Goal: Use online tool/utility: Utilize a website feature to perform a specific function

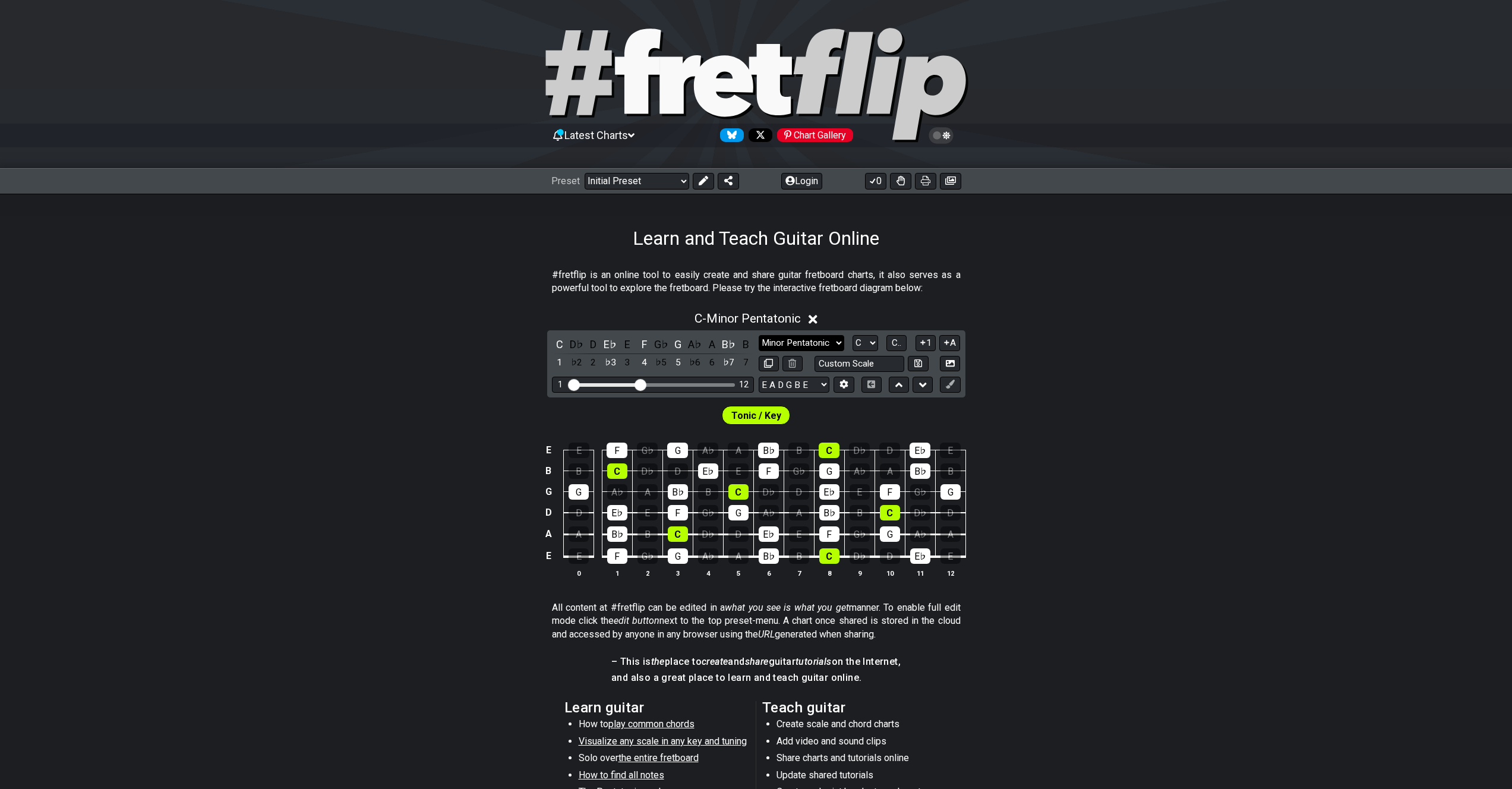
click at [830, 342] on select "Minor Pentatonic Click to edit Minor Pentatonic Major Pentatonic Minor Blues Ma…" at bounding box center [801, 342] width 85 height 16
select select "Major Pentatonic"
click at [759, 335] on select "Minor Pentatonic Click to edit Minor Pentatonic Major Pentatonic Minor Blues Ma…" at bounding box center [801, 342] width 85 height 16
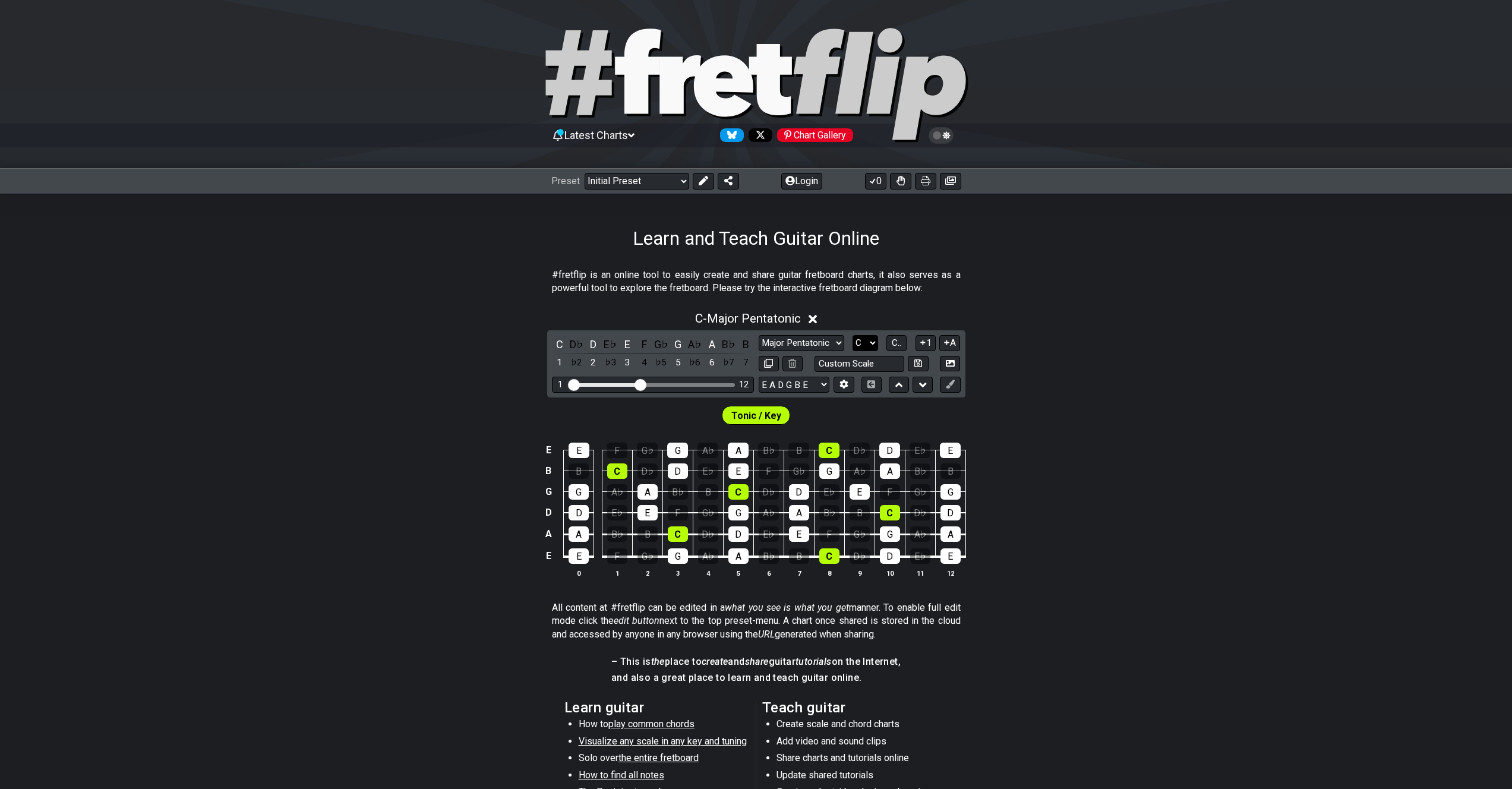
click at [865, 342] on select "A♭ A A♯ B♭ B C C♯ D♭ D D♯ E♭ E F F♯ G♭ G G♯" at bounding box center [865, 342] width 25 height 16
select select "G"
click at [852, 335] on select "A♭ A A♯ B♭ B C C♯ D♭ D D♯ E♭ E F F♯ G♭ G G♯" at bounding box center [865, 342] width 25 height 16
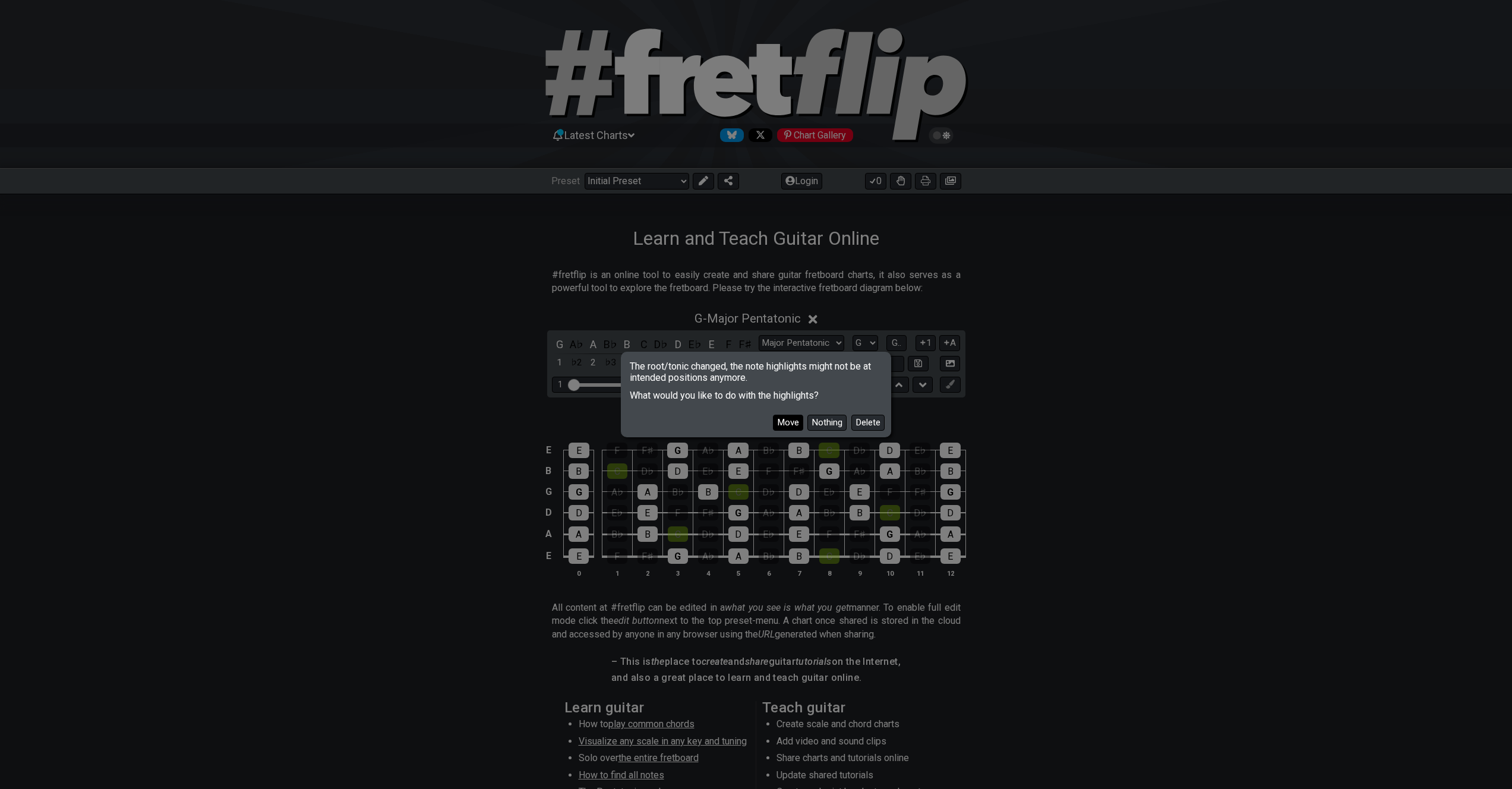
click at [789, 422] on button "Move" at bounding box center [788, 422] width 30 height 16
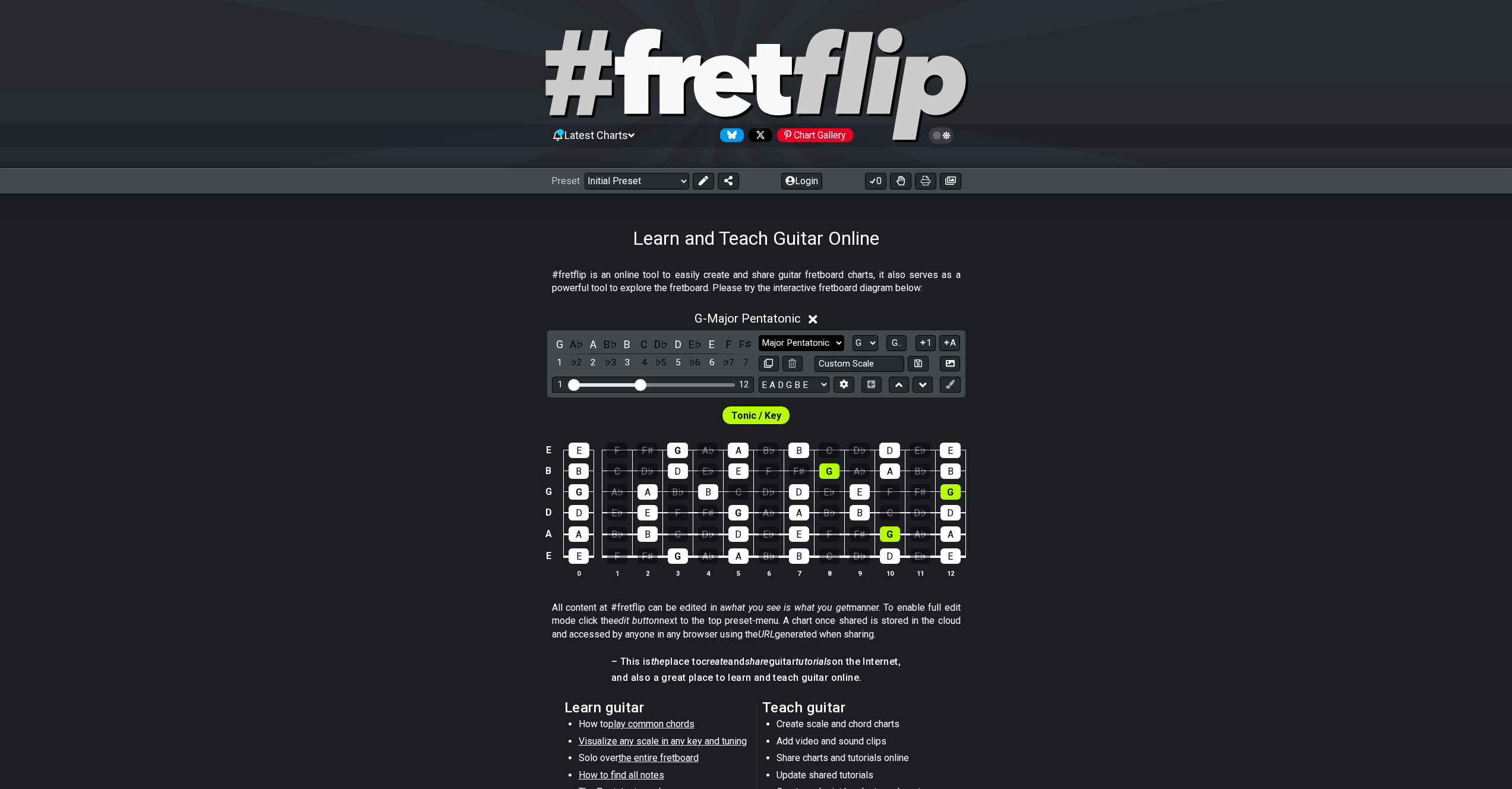
click at [817, 343] on select "Minor Pentatonic Click to edit Minor Pentatonic Major Pentatonic Minor Blues Ma…" at bounding box center [801, 342] width 85 height 16
select select "Major / [PERSON_NAME]"
click at [759, 335] on select "Minor Pentatonic Click to edit Minor Pentatonic Major Pentatonic Minor Blues Ma…" at bounding box center [801, 342] width 85 height 16
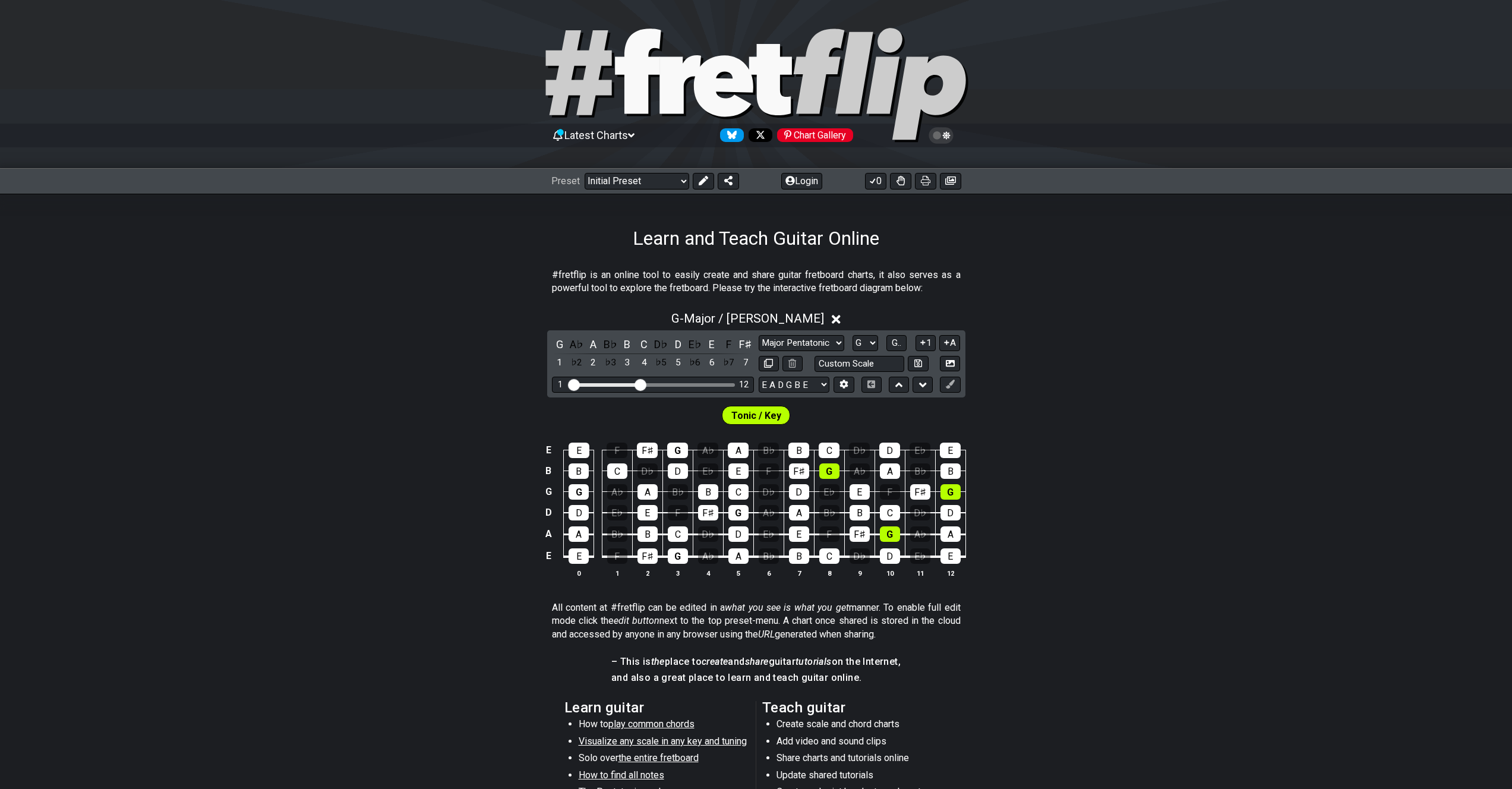
click at [774, 414] on span "Tonic / Key" at bounding box center [756, 415] width 50 height 17
click at [849, 371] on input "text" at bounding box center [859, 364] width 90 height 16
click at [855, 365] on input "text" at bounding box center [859, 364] width 90 height 16
type input "Custom Scale"
click at [1074, 379] on div "G - Major / Ionian G A♭ A B♭ B C D♭ D E♭ E F F♯ 1 ♭2 2 ♭3 3 4 ♭5 5 ♭6 6 ♭7 7 Mi…" at bounding box center [756, 449] width 1512 height 290
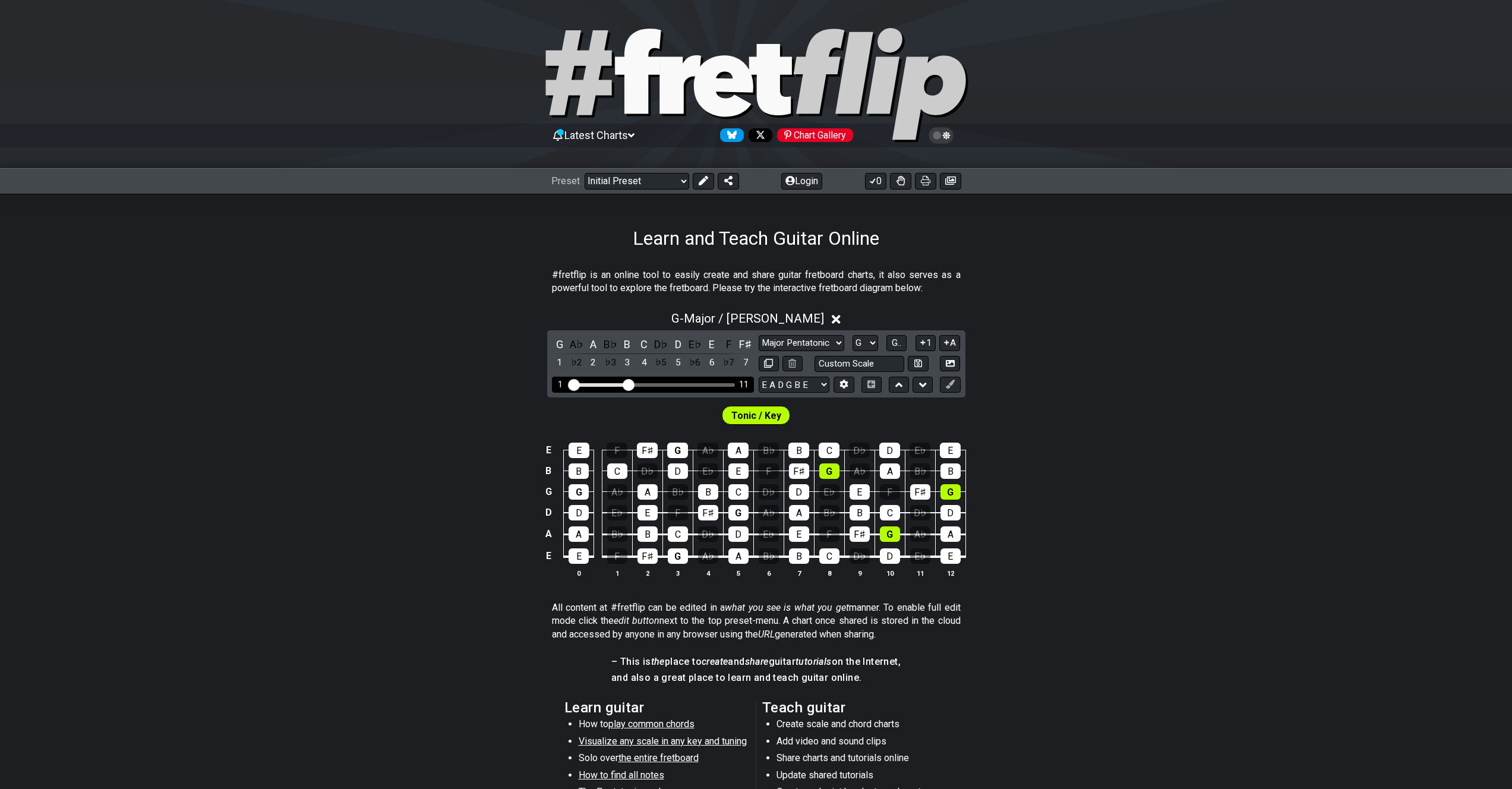
drag, startPoint x: 641, startPoint y: 382, endPoint x: 628, endPoint y: 382, distance: 13.0
click at [629, 384] on input "Visible fret range" at bounding box center [653, 384] width 169 height 0
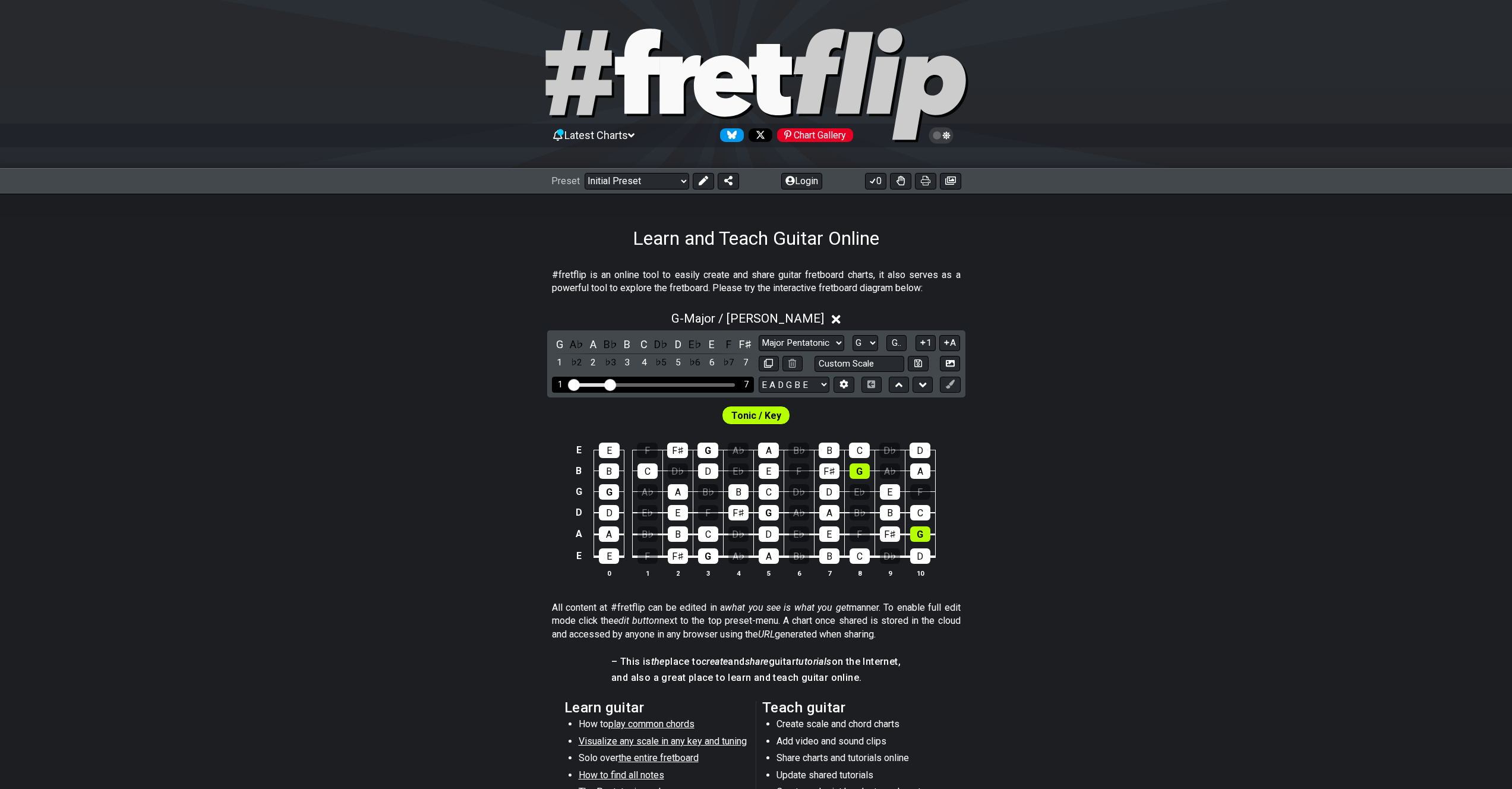
drag, startPoint x: 628, startPoint y: 383, endPoint x: 606, endPoint y: 384, distance: 22.0
click at [606, 384] on input "Visible fret range" at bounding box center [653, 384] width 169 height 0
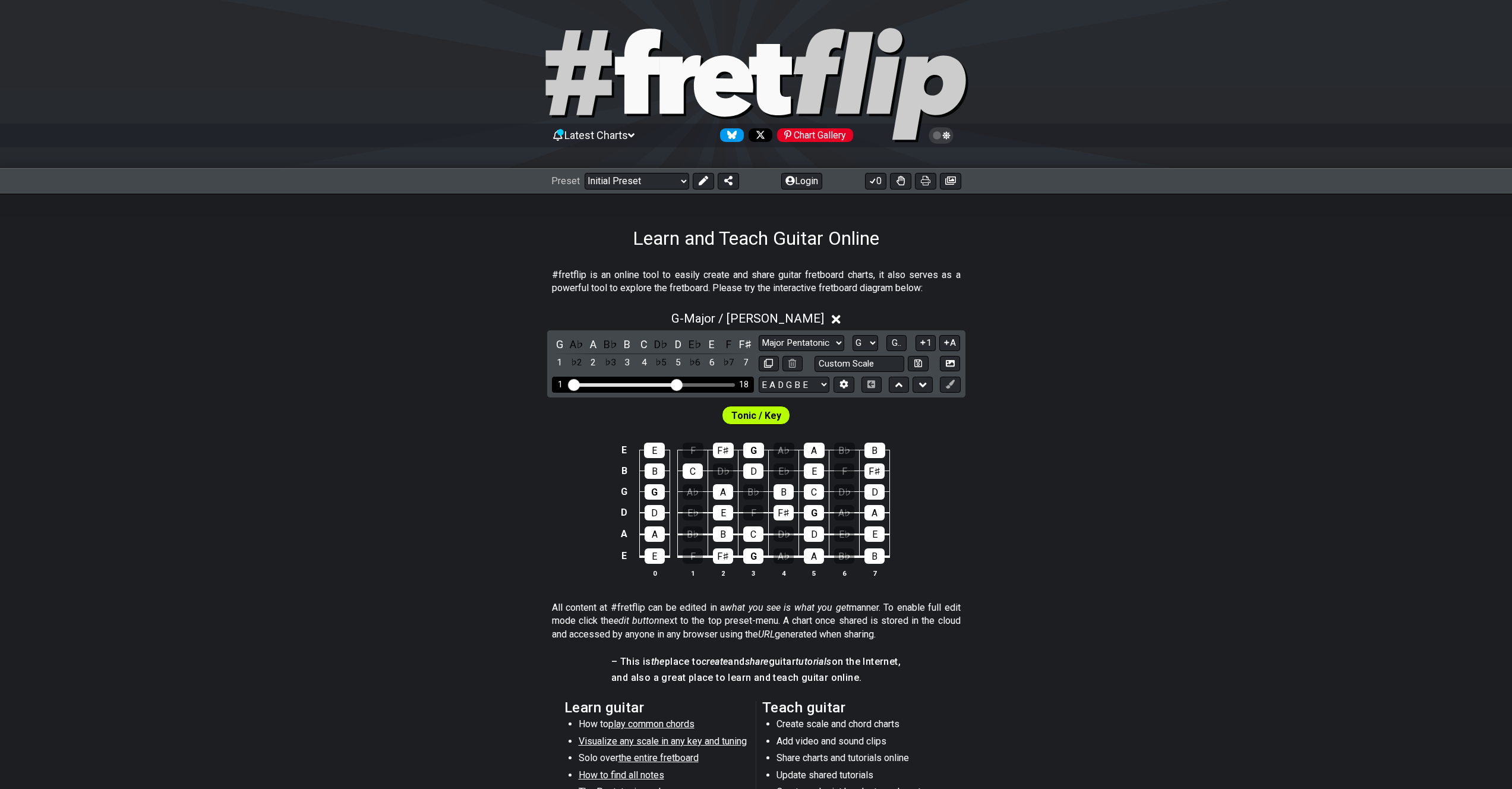
drag, startPoint x: 618, startPoint y: 385, endPoint x: 679, endPoint y: 388, distance: 61.1
click at [679, 384] on input "Visible fret range" at bounding box center [653, 384] width 169 height 0
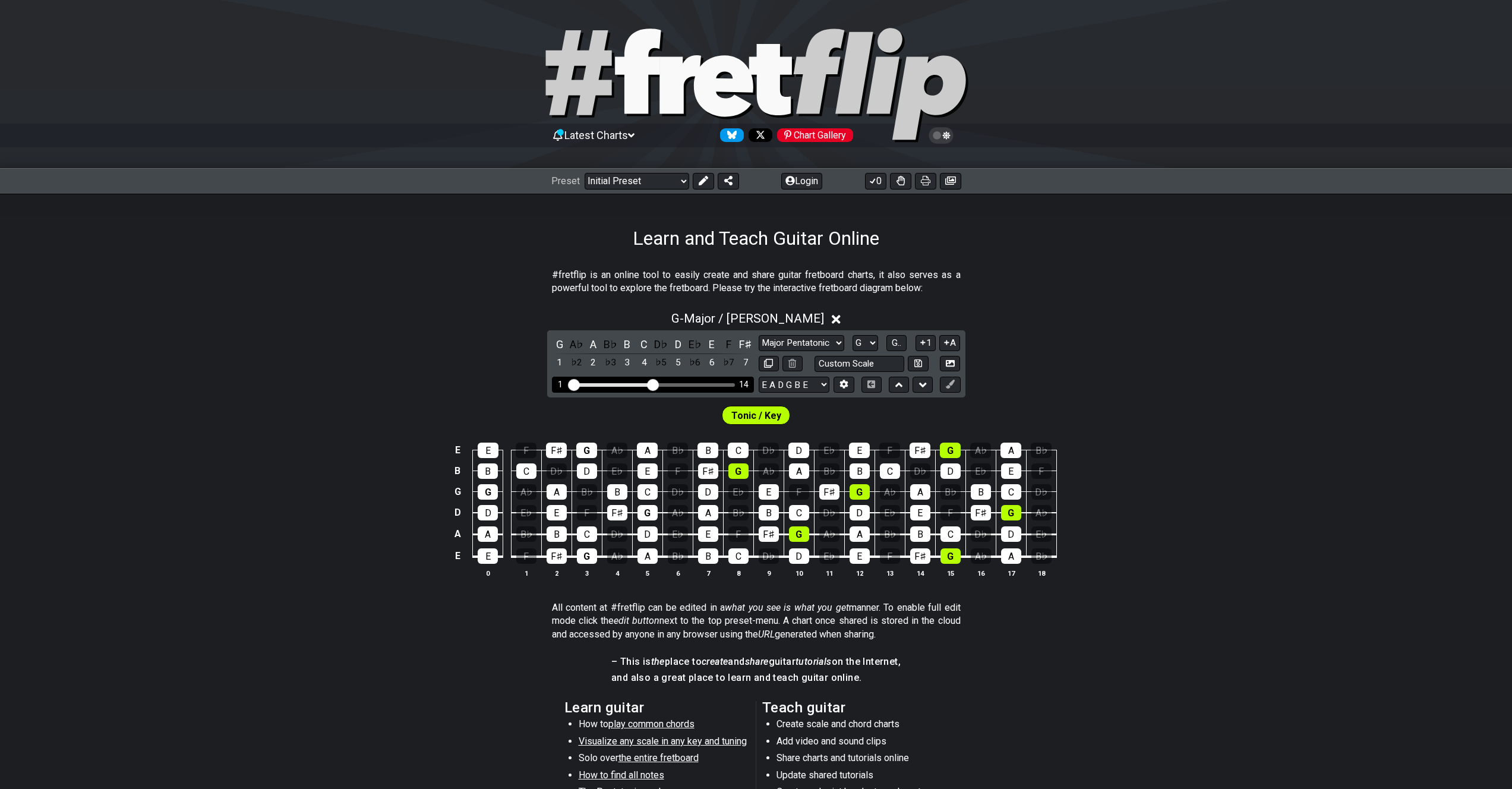
drag, startPoint x: 677, startPoint y: 383, endPoint x: 655, endPoint y: 384, distance: 22.0
click at [655, 384] on input "Visible fret range" at bounding box center [653, 384] width 169 height 0
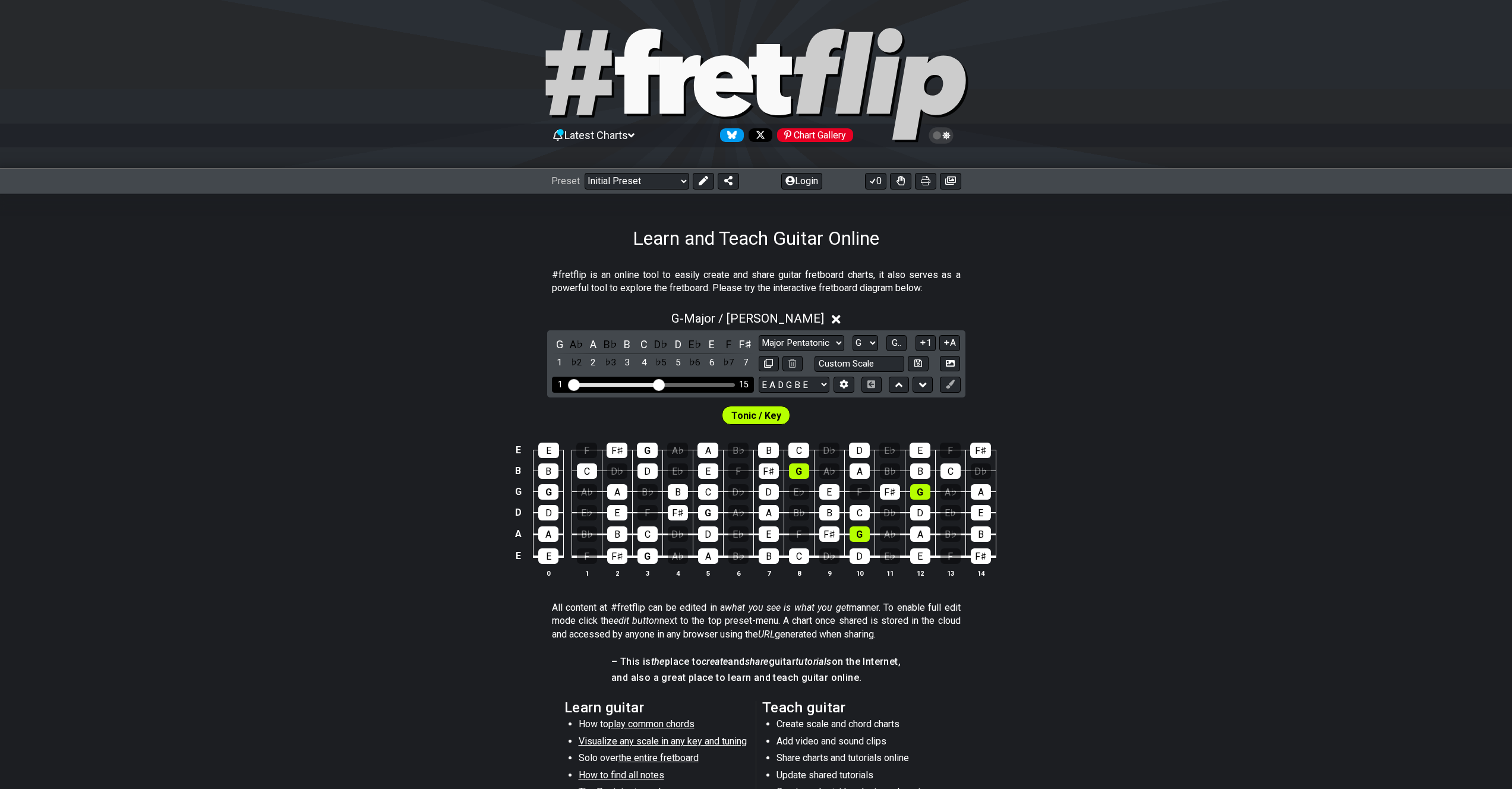
click at [656, 384] on input "Visible fret range" at bounding box center [653, 384] width 169 height 0
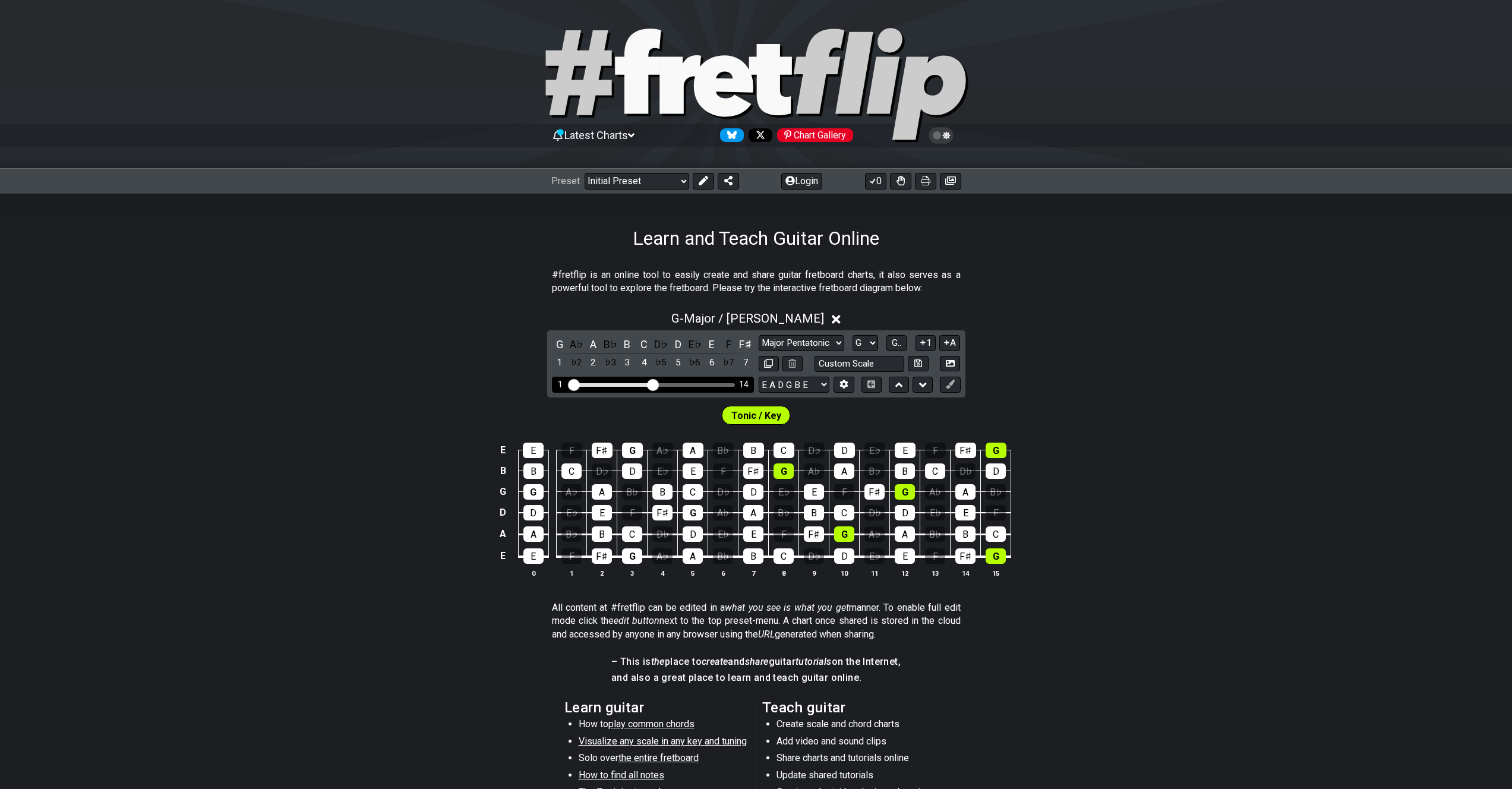
drag, startPoint x: 656, startPoint y: 385, endPoint x: 650, endPoint y: 383, distance: 6.3
click at [650, 384] on input "Visible fret range" at bounding box center [653, 384] width 169 height 0
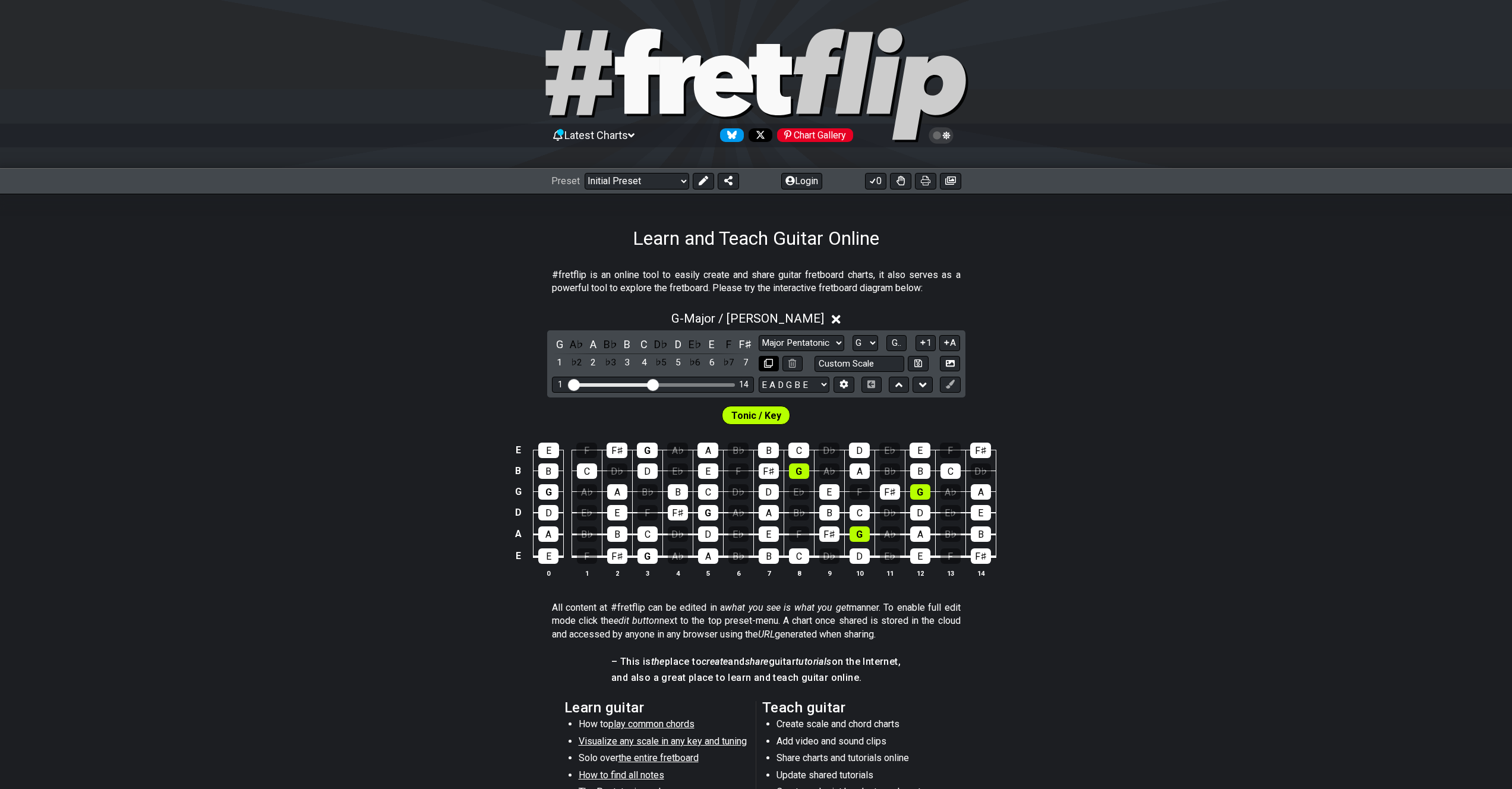
click at [772, 364] on icon at bounding box center [769, 363] width 9 height 9
select select "Major / [PERSON_NAME]"
select select "G"
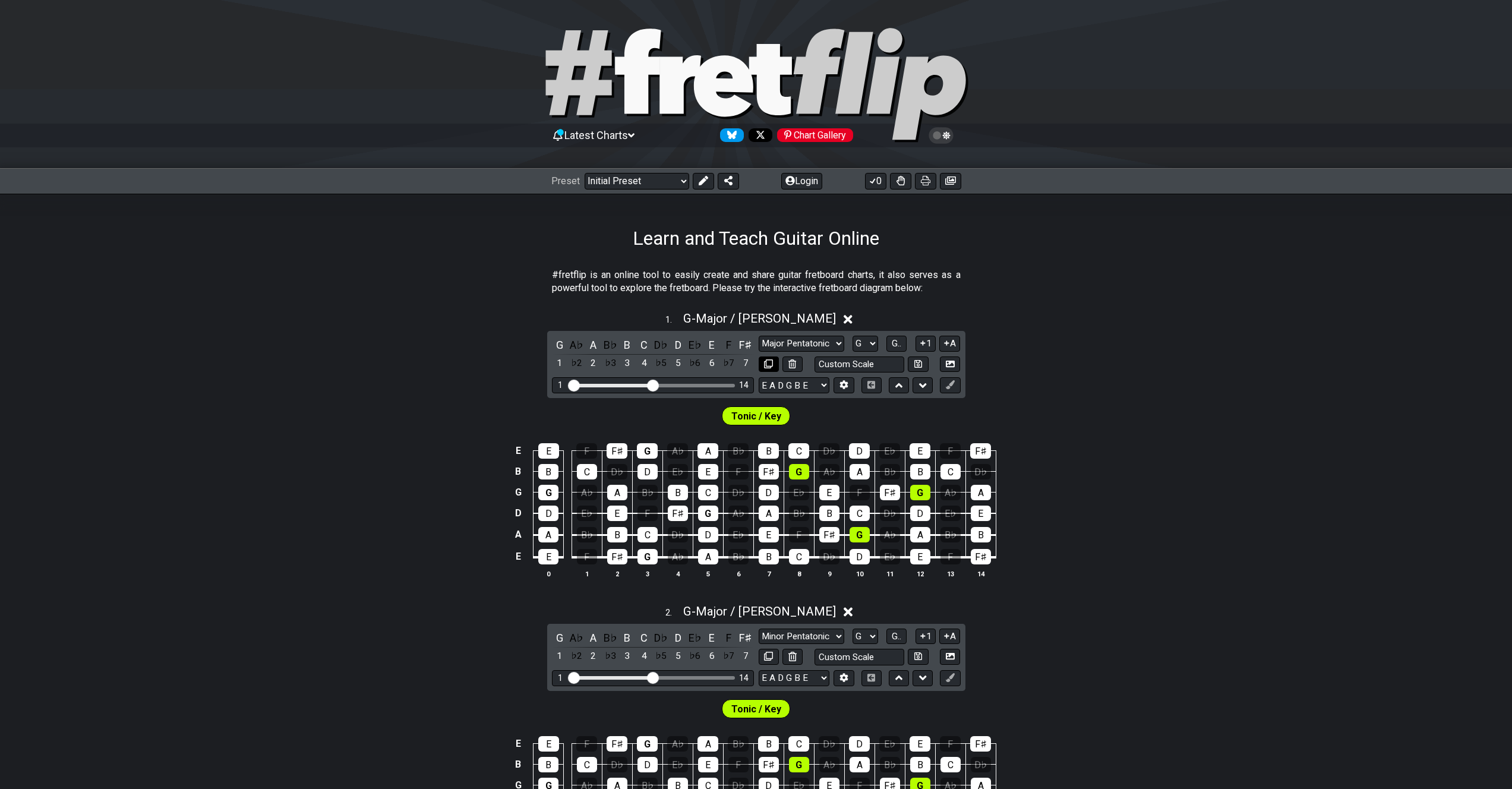
click at [772, 364] on icon at bounding box center [769, 364] width 9 height 9
select select "Major / [PERSON_NAME]"
select select "G"
click at [951, 364] on icon at bounding box center [950, 364] width 9 height 9
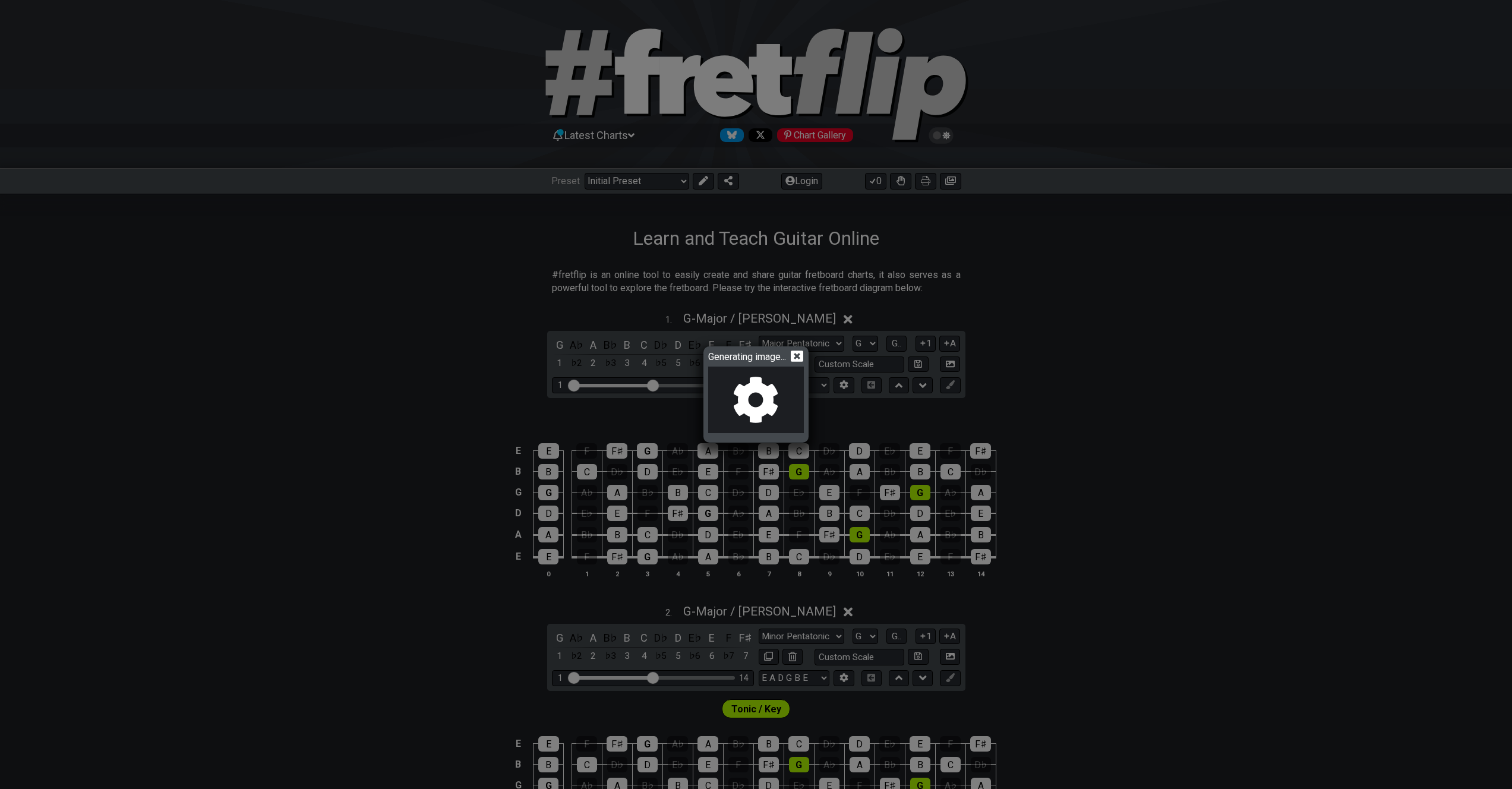
click at [801, 357] on icon at bounding box center [797, 356] width 13 height 13
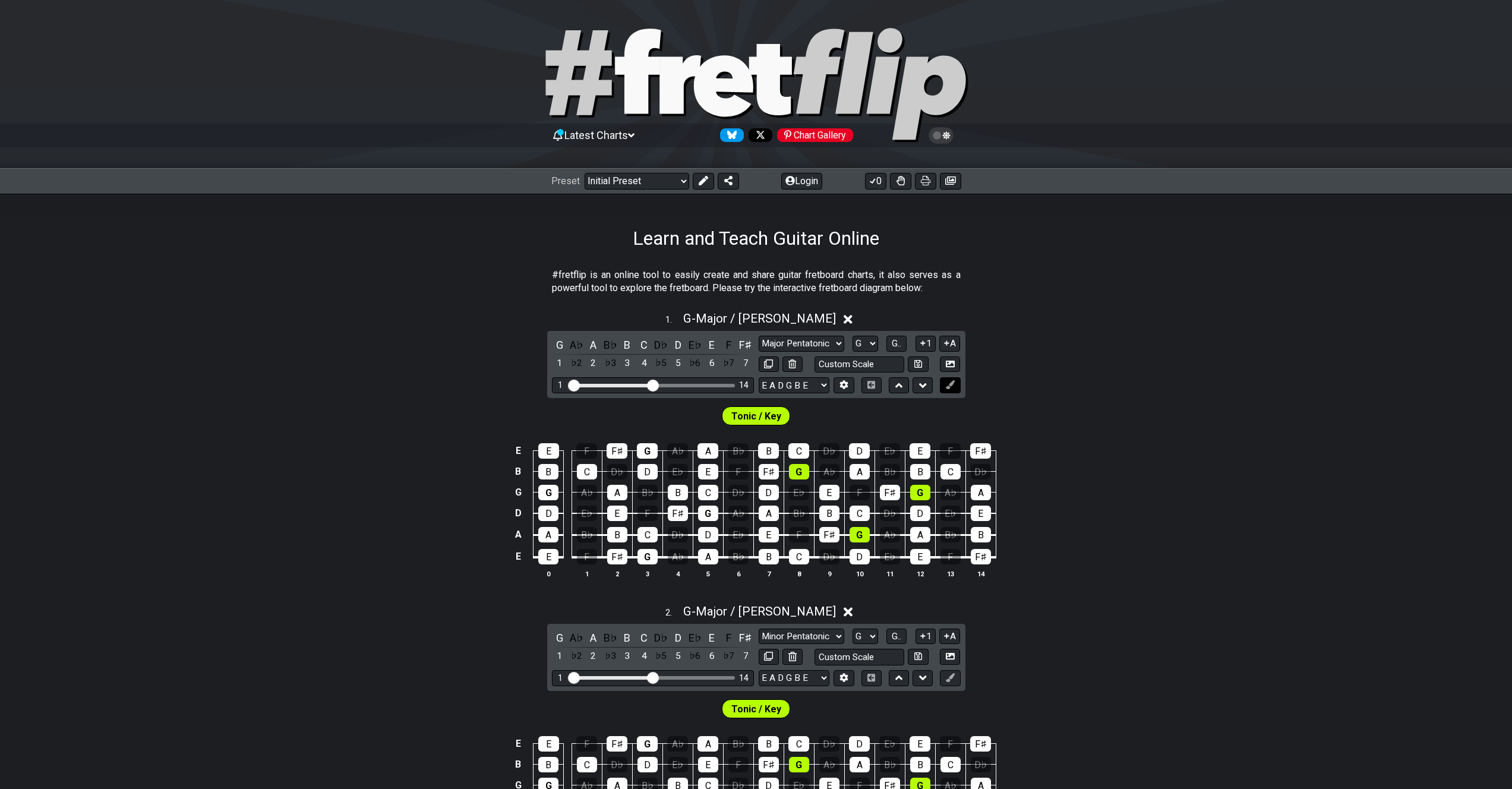
click at [950, 381] on icon at bounding box center [950, 385] width 9 height 9
click at [855, 538] on div "G" at bounding box center [860, 534] width 20 height 15
click at [859, 539] on div "G" at bounding box center [860, 534] width 20 height 15
drag, startPoint x: 1002, startPoint y: 387, endPoint x: 993, endPoint y: 390, distance: 9.5
click at [1002, 387] on div "1 . G - Major / Ionian G A♭ A B♭ B C D♭ D E♭ E F F♯ 1 ♭2 2 ♭3 3 4 ♭5 5 ♭6 6 ♭7 …" at bounding box center [756, 450] width 1512 height 291
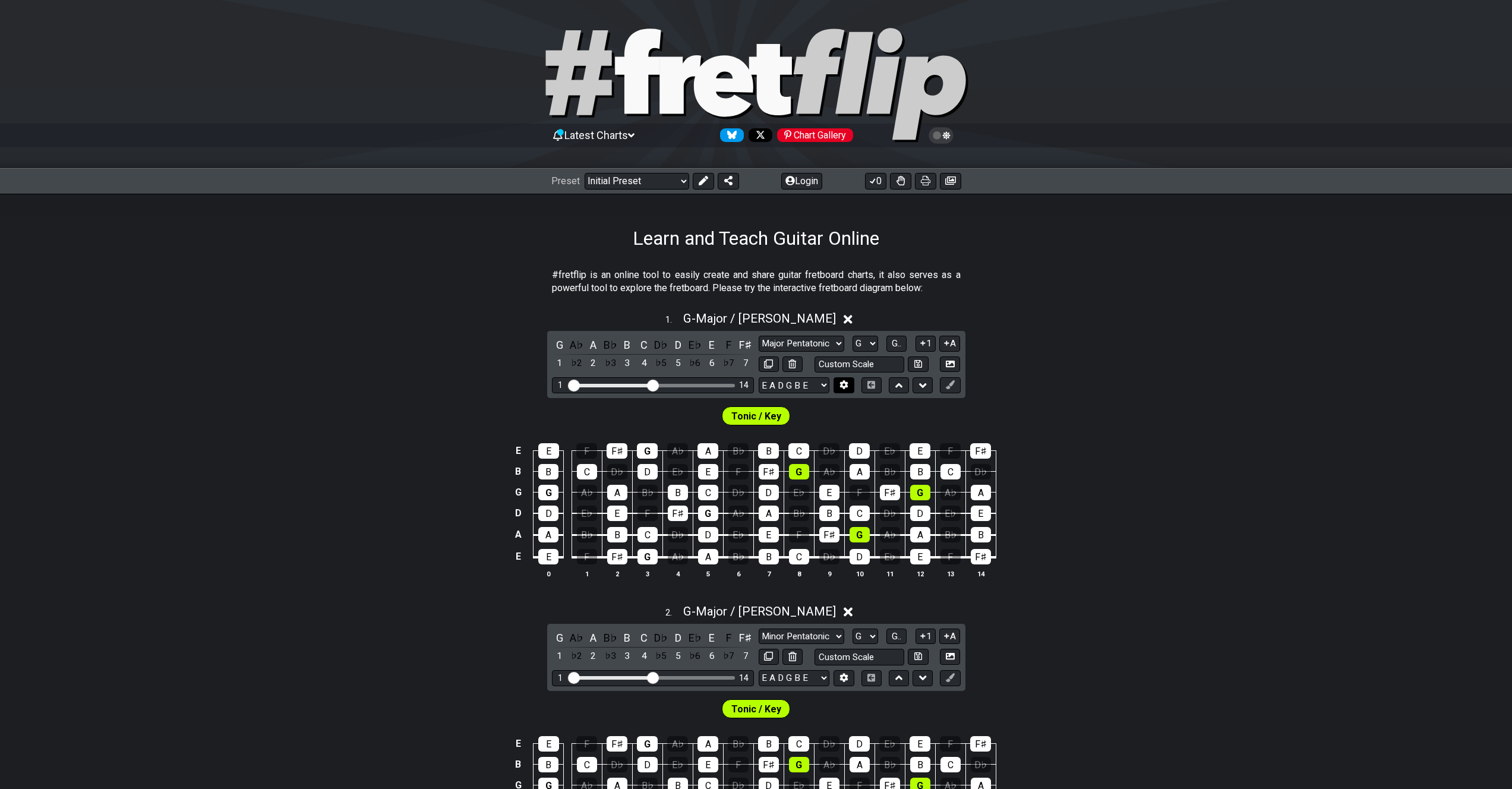
click at [846, 382] on icon at bounding box center [844, 385] width 8 height 9
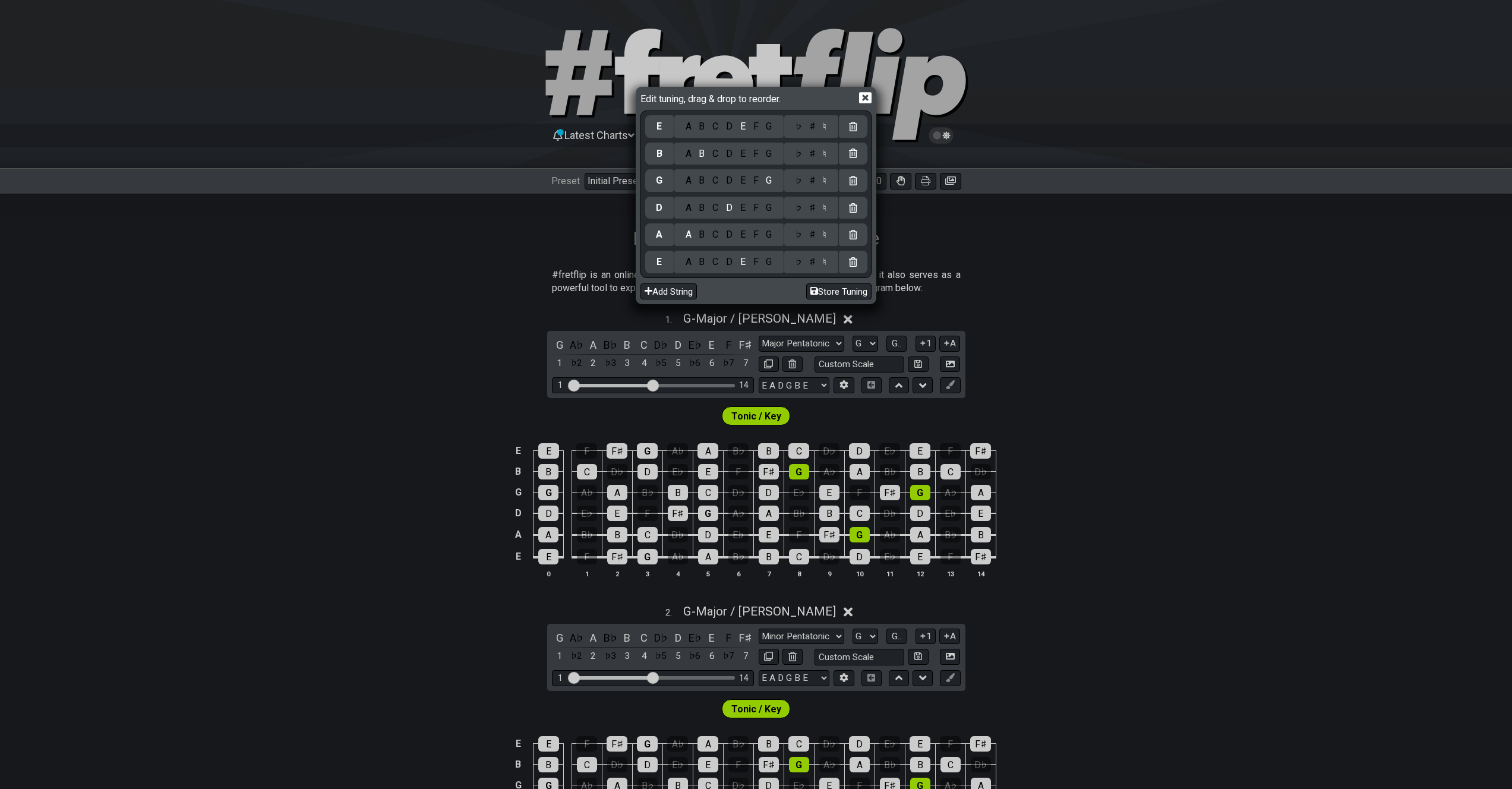
click at [870, 99] on icon at bounding box center [865, 98] width 13 height 11
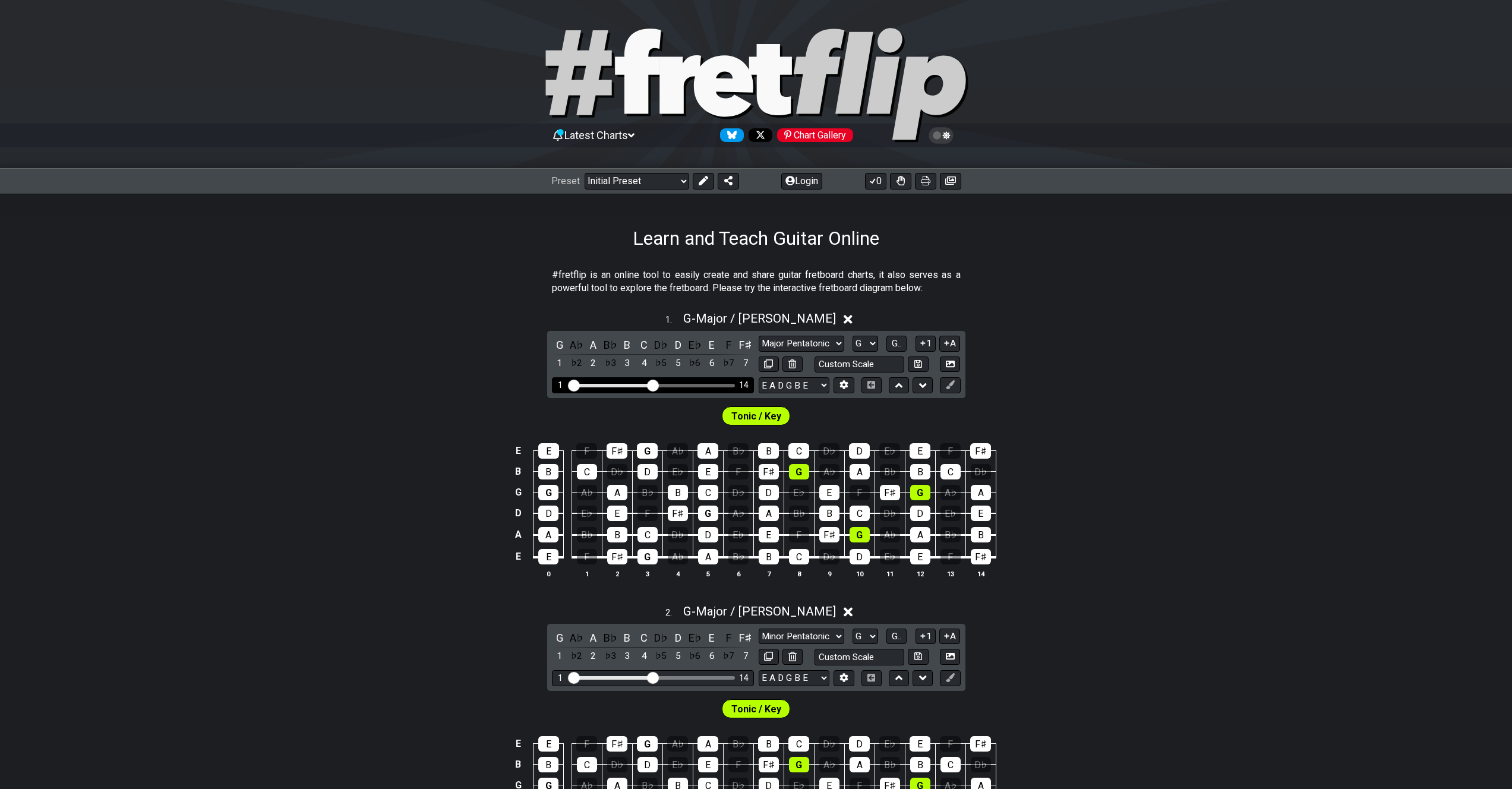
drag, startPoint x: 572, startPoint y: 382, endPoint x: 561, endPoint y: 382, distance: 11.0
click at [568, 385] on input "Visible fret range" at bounding box center [653, 385] width 169 height 0
click at [834, 347] on select "Minor Pentatonic Click to edit Minor Pentatonic Major Pentatonic Minor Blues Ma…" at bounding box center [801, 343] width 85 height 16
click at [759, 336] on select "Minor Pentatonic Click to edit Minor Pentatonic Major Pentatonic Minor Blues Ma…" at bounding box center [801, 343] width 85 height 16
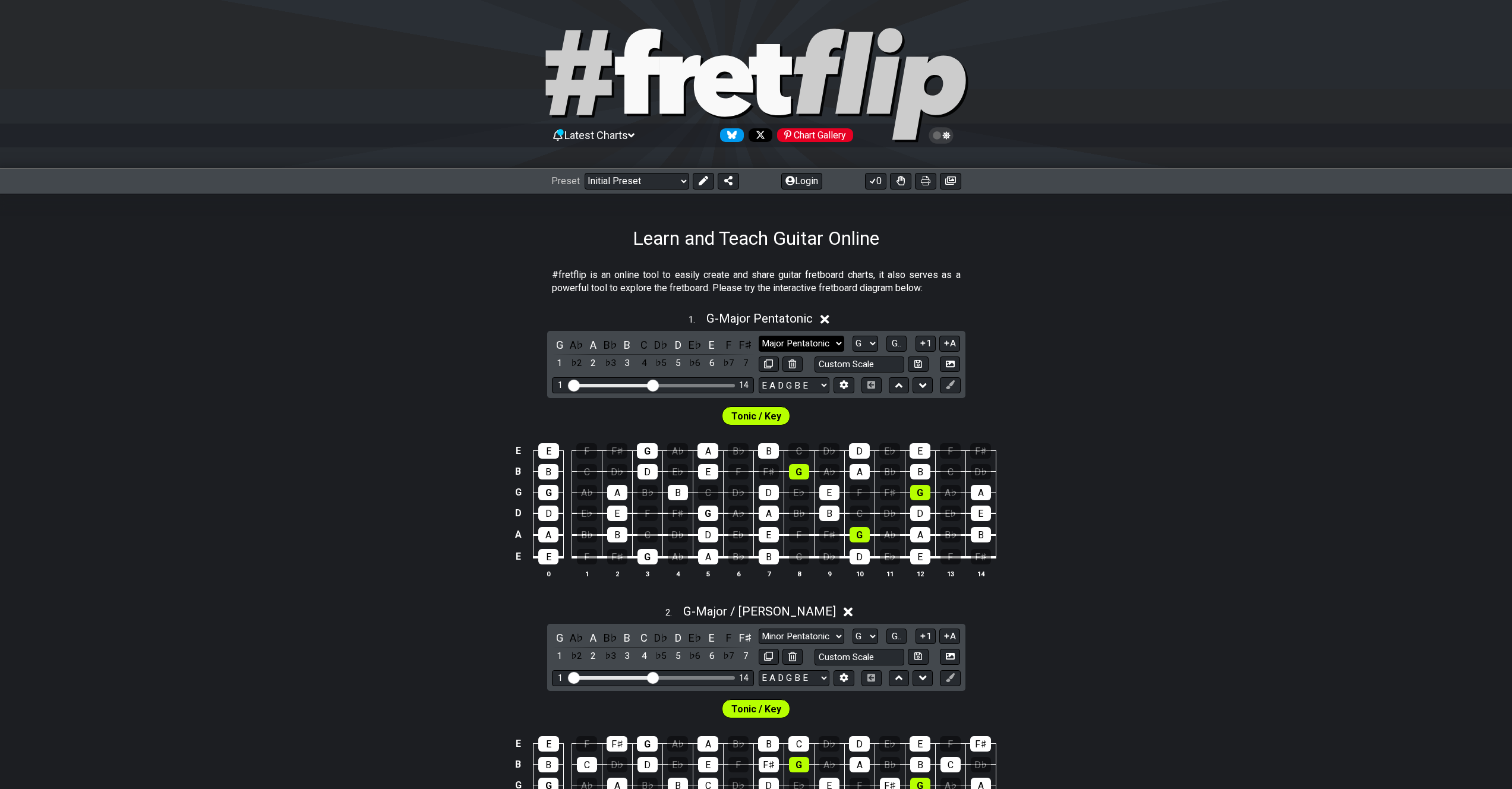
click at [830, 342] on select "Minor Pentatonic Click to edit Minor Pentatonic Major Pentatonic Minor Blues Ma…" at bounding box center [801, 343] width 85 height 16
click at [759, 336] on select "Minor Pentatonic Click to edit Minor Pentatonic Major Pentatonic Minor Blues Ma…" at bounding box center [801, 343] width 85 height 16
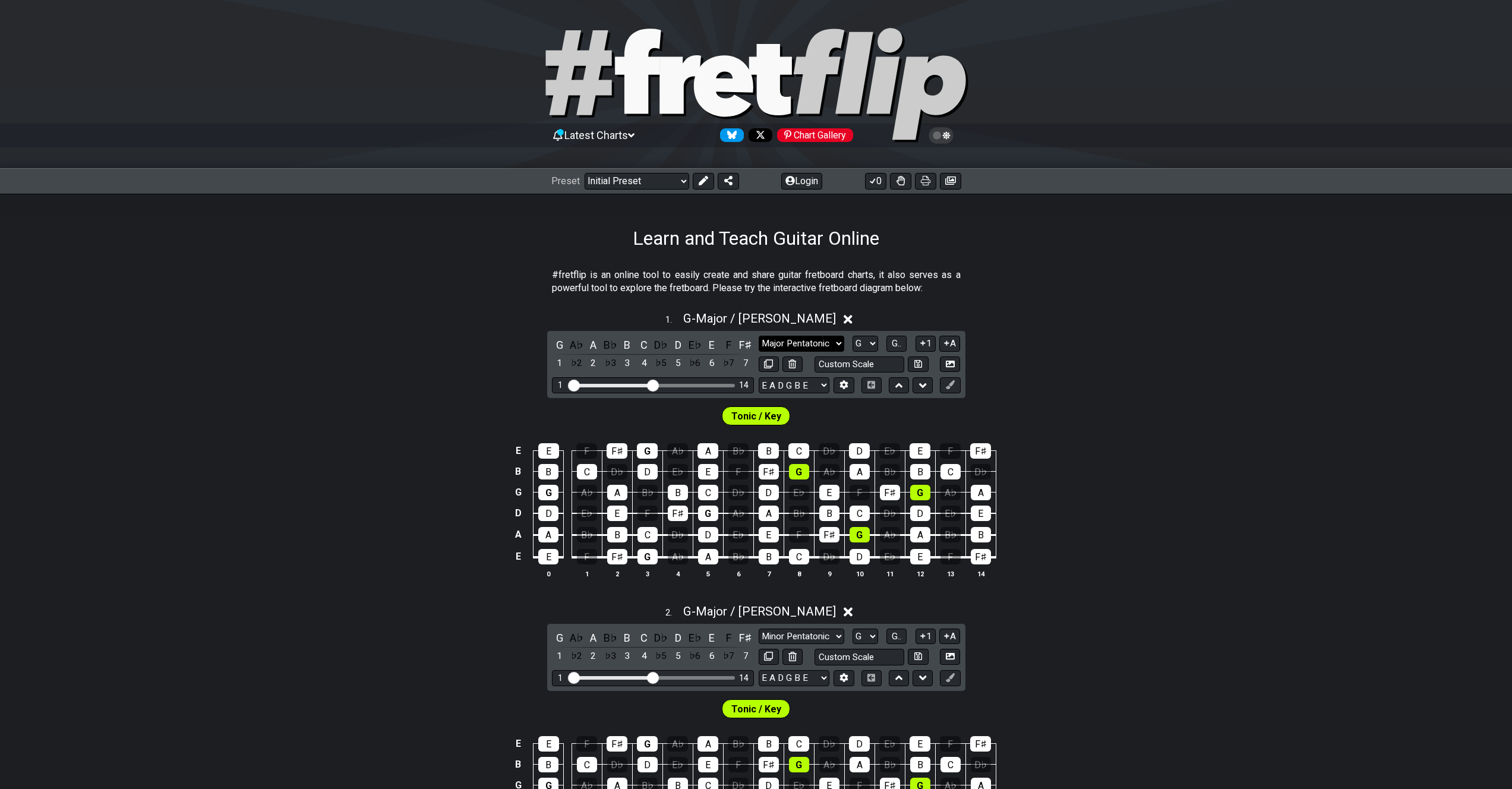
click at [824, 342] on select "Minor Pentatonic Click to edit Minor Pentatonic Major Pentatonic Minor Blues Ma…" at bounding box center [801, 343] width 85 height 16
click at [759, 336] on select "Minor Pentatonic Click to edit Minor Pentatonic Major Pentatonic Minor Blues Ma…" at bounding box center [801, 343] width 85 height 16
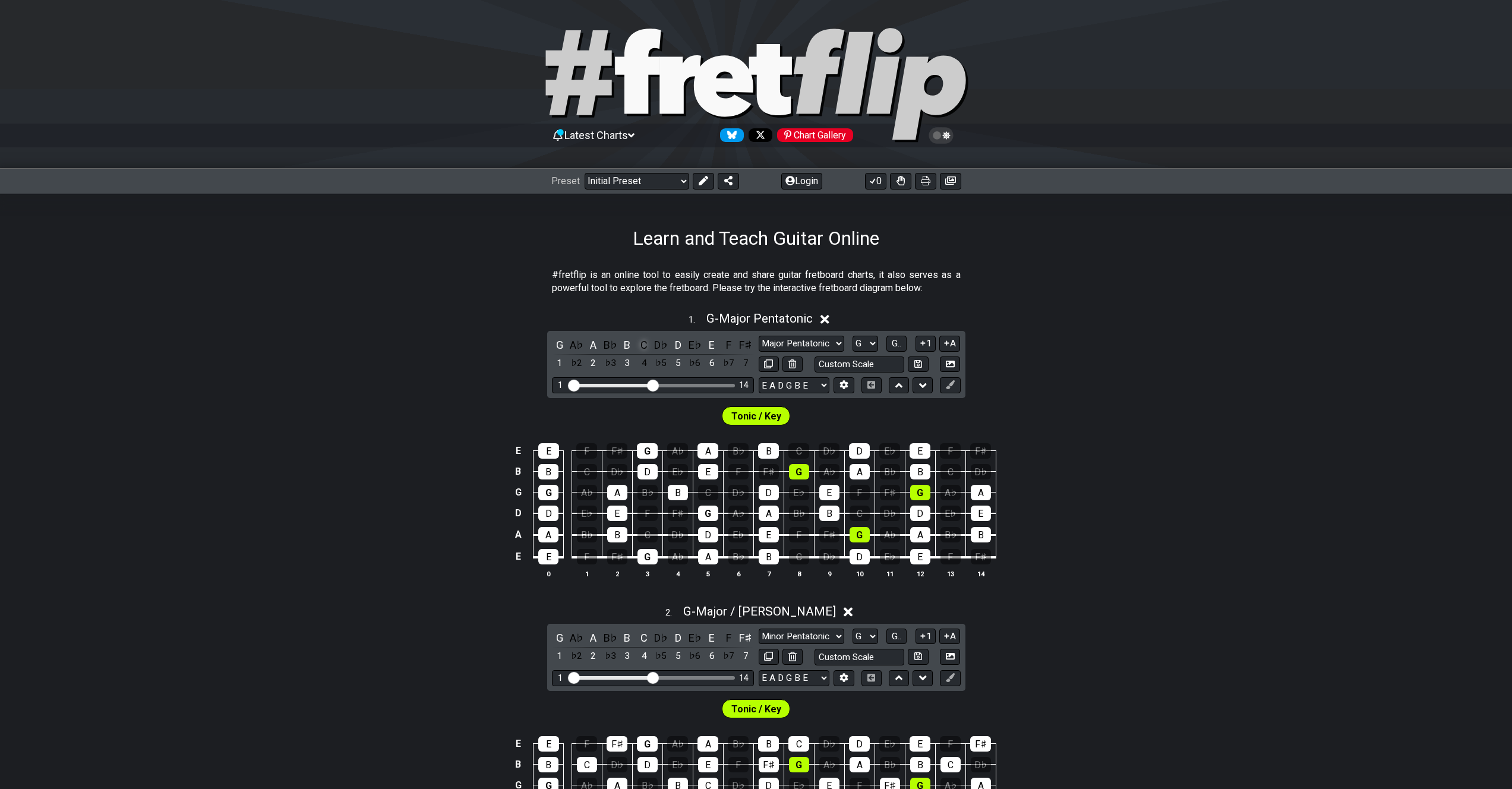
click at [645, 344] on div "C" at bounding box center [644, 344] width 15 height 16
click at [733, 342] on div "F" at bounding box center [729, 344] width 15 height 16
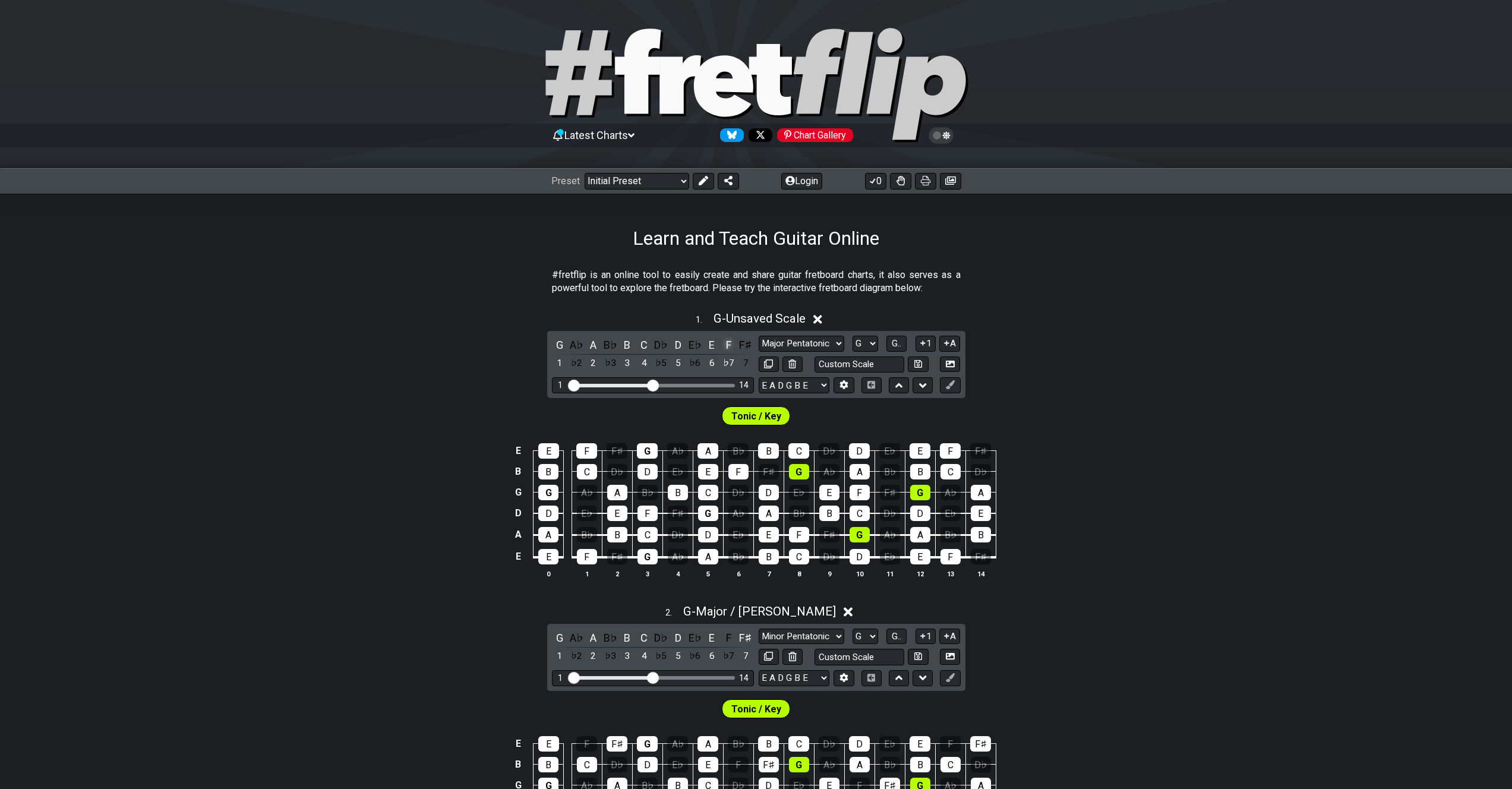
click at [733, 342] on div "F" at bounding box center [729, 344] width 15 height 16
click at [744, 342] on div "F♯" at bounding box center [746, 344] width 15 height 16
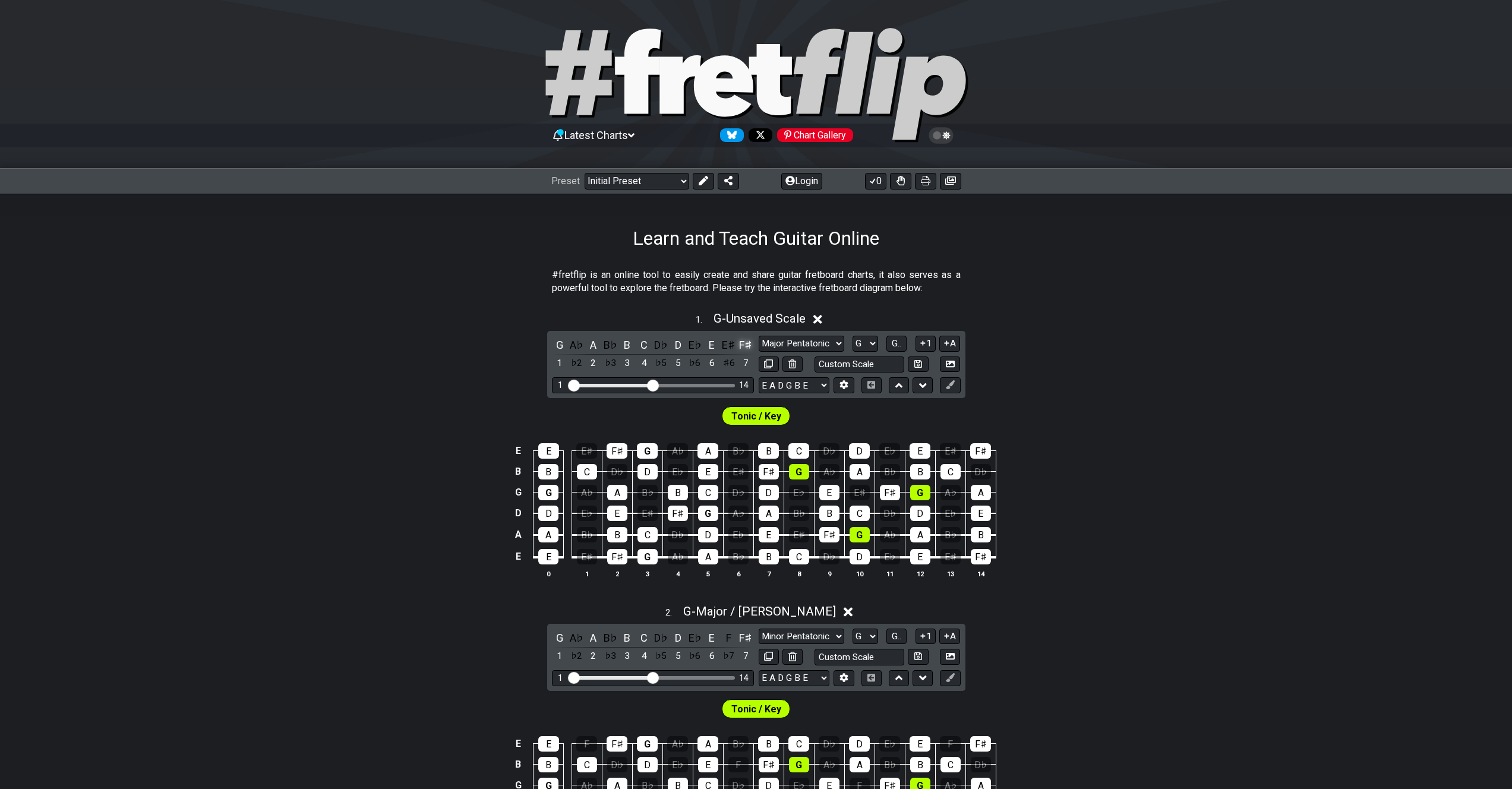
click at [748, 347] on div "F♯" at bounding box center [746, 344] width 15 height 16
click at [746, 347] on div "F♯" at bounding box center [746, 344] width 15 height 16
click at [627, 344] on div "B" at bounding box center [627, 344] width 15 height 16
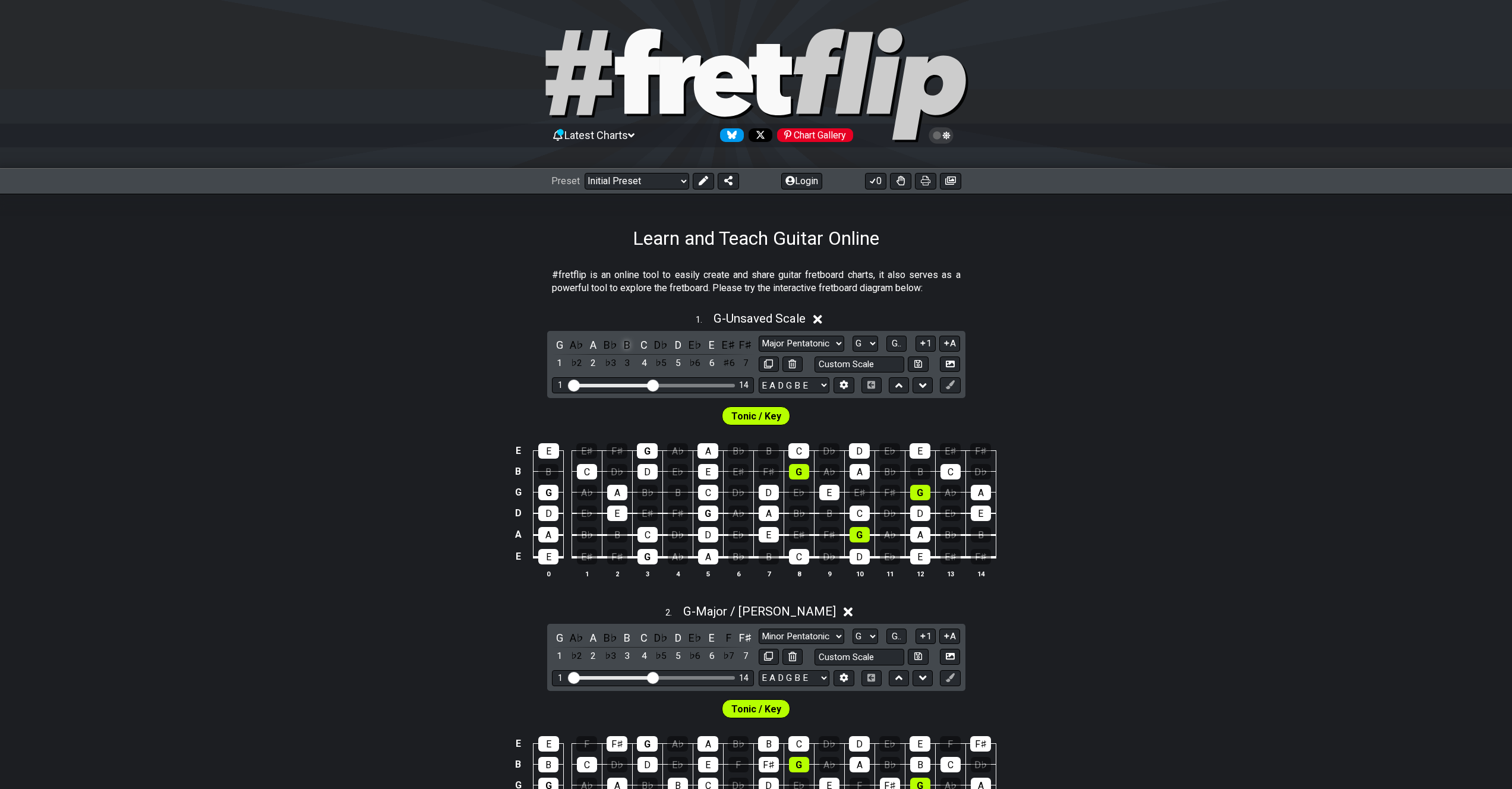
click at [627, 344] on div "B" at bounding box center [627, 344] width 15 height 16
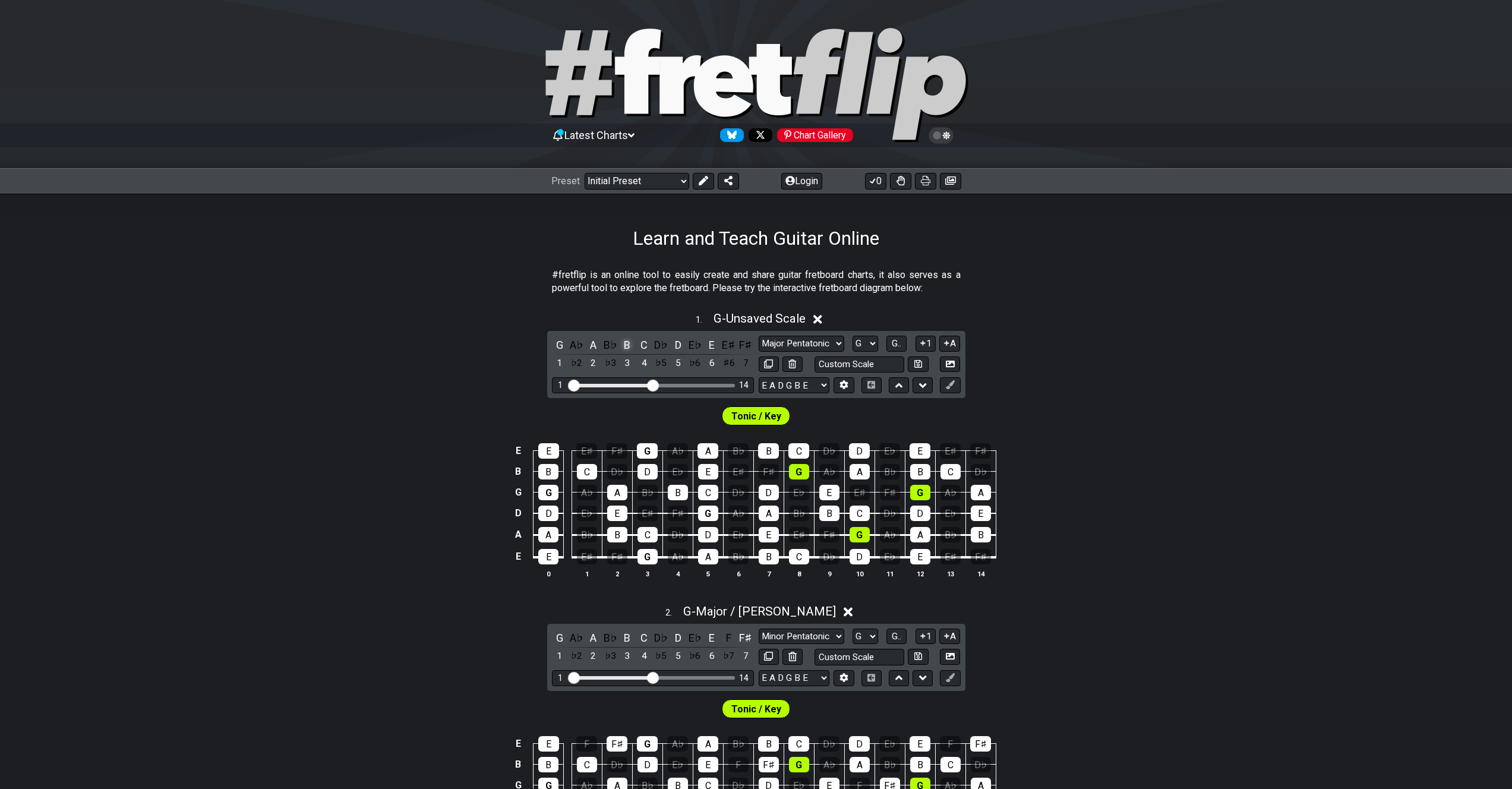
click at [627, 344] on div "B" at bounding box center [627, 344] width 15 height 16
click at [742, 344] on div "F♯" at bounding box center [746, 344] width 15 height 16
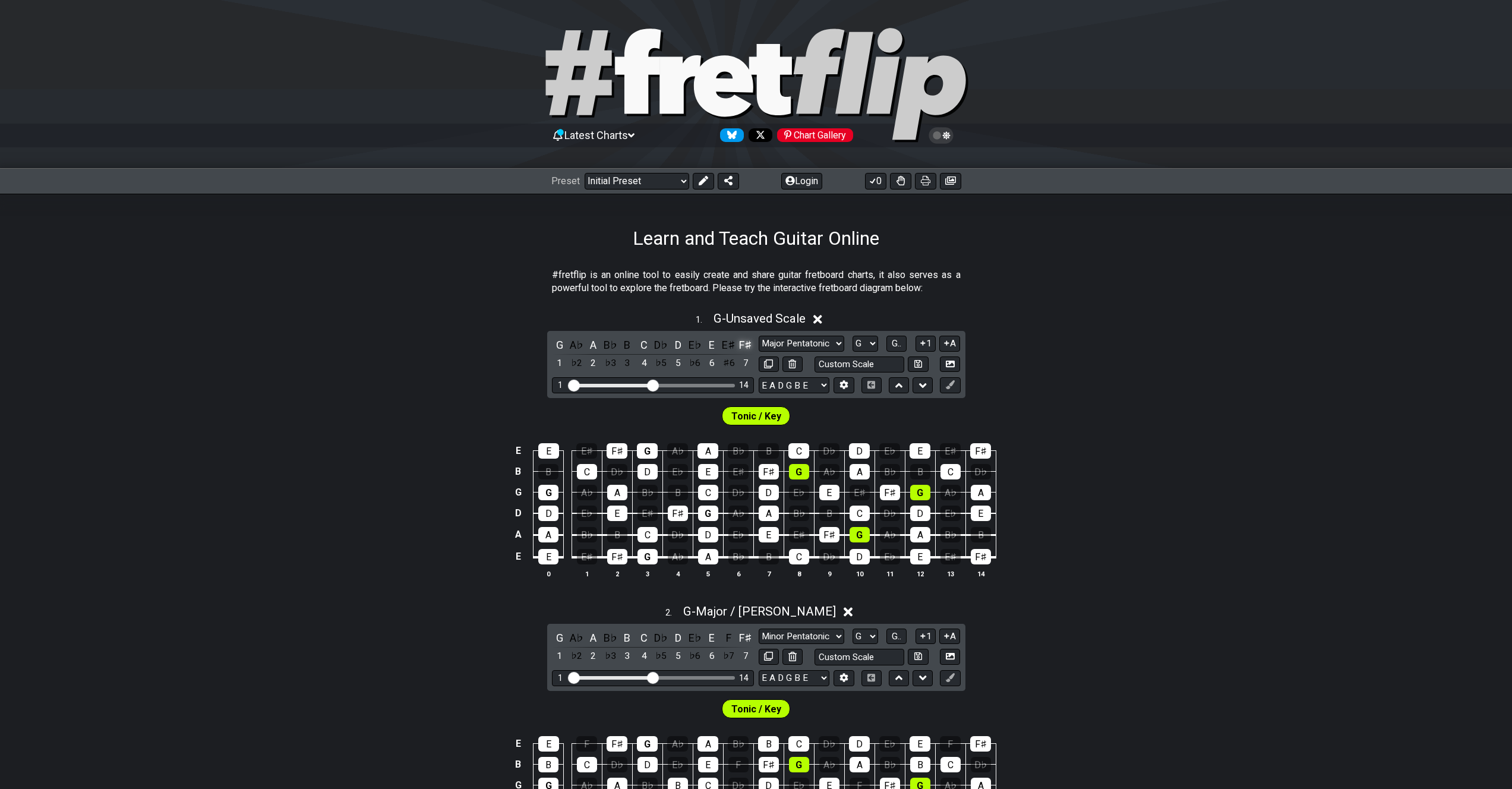
click at [744, 344] on div "F♯" at bounding box center [746, 344] width 15 height 16
click at [631, 346] on div "B" at bounding box center [627, 344] width 15 height 16
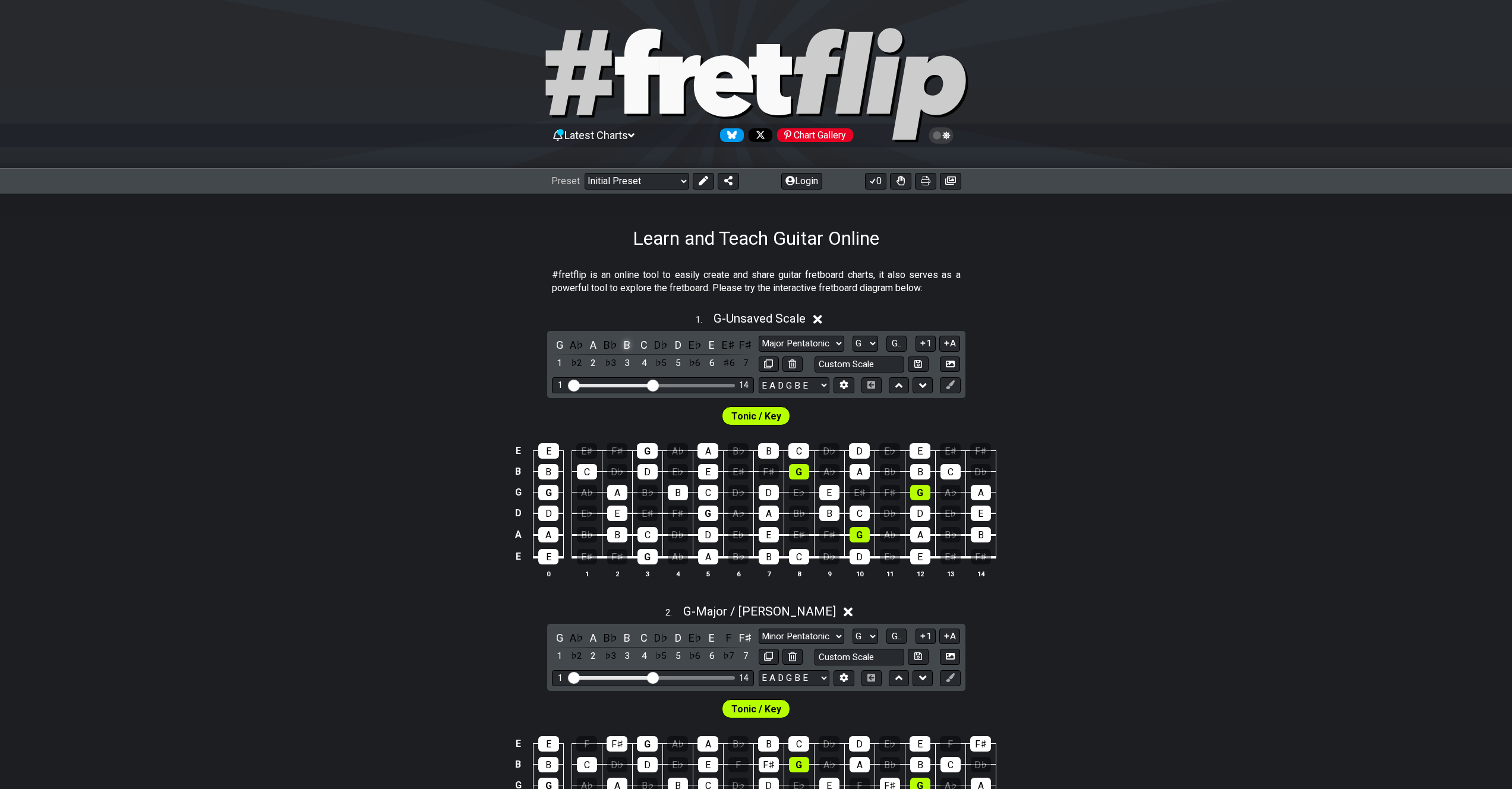
click at [631, 346] on div "B" at bounding box center [627, 344] width 15 height 16
click at [832, 341] on select "Minor Pentatonic Click to edit Minor Pentatonic Major Pentatonic Minor Blues Ma…" at bounding box center [801, 343] width 85 height 16
select select "Minor / Aeolian"
click at [759, 336] on select "Minor Pentatonic Click to edit Minor Pentatonic Major Pentatonic Minor Blues Ma…" at bounding box center [801, 343] width 85 height 16
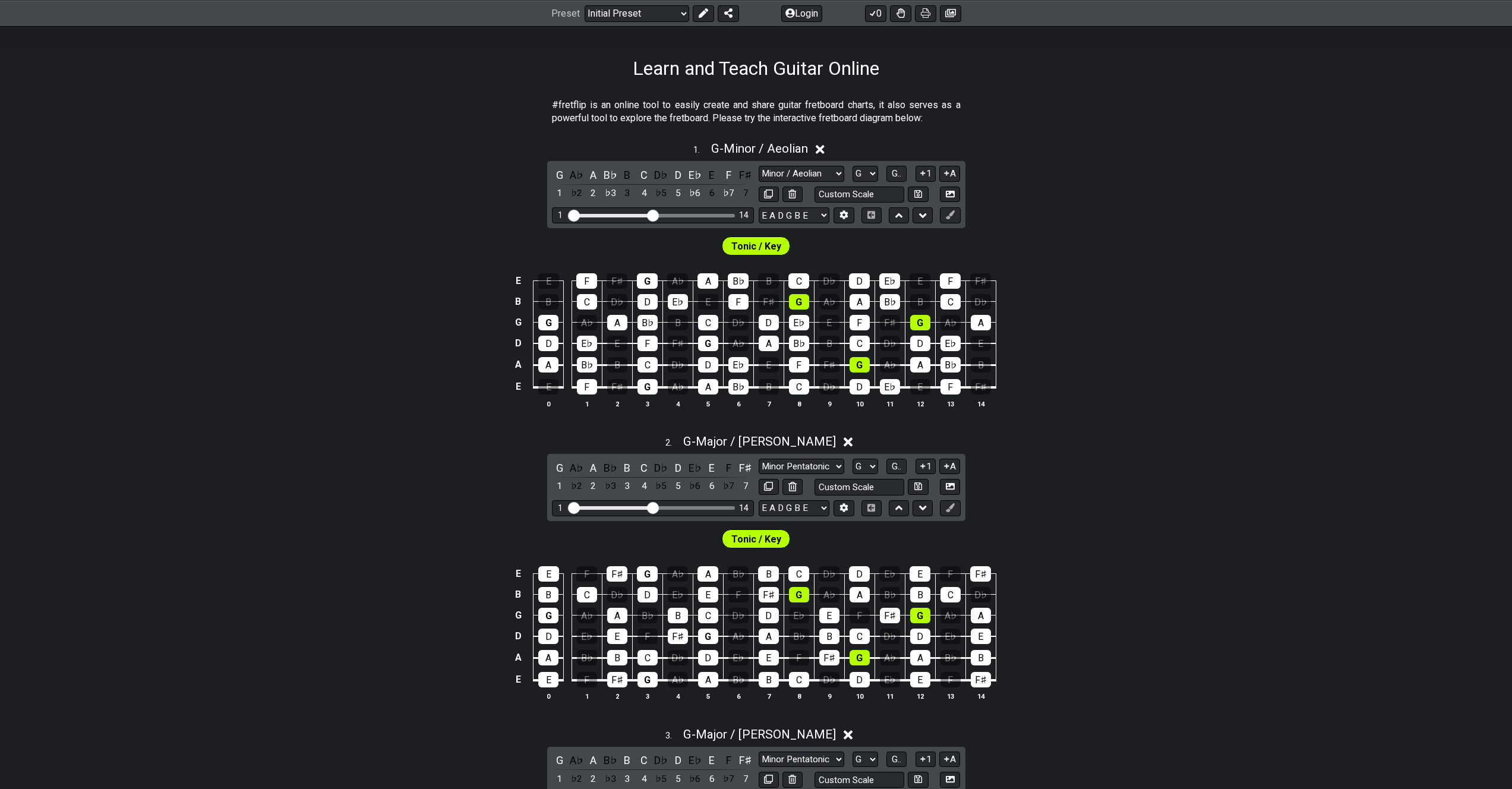
scroll to position [174, 0]
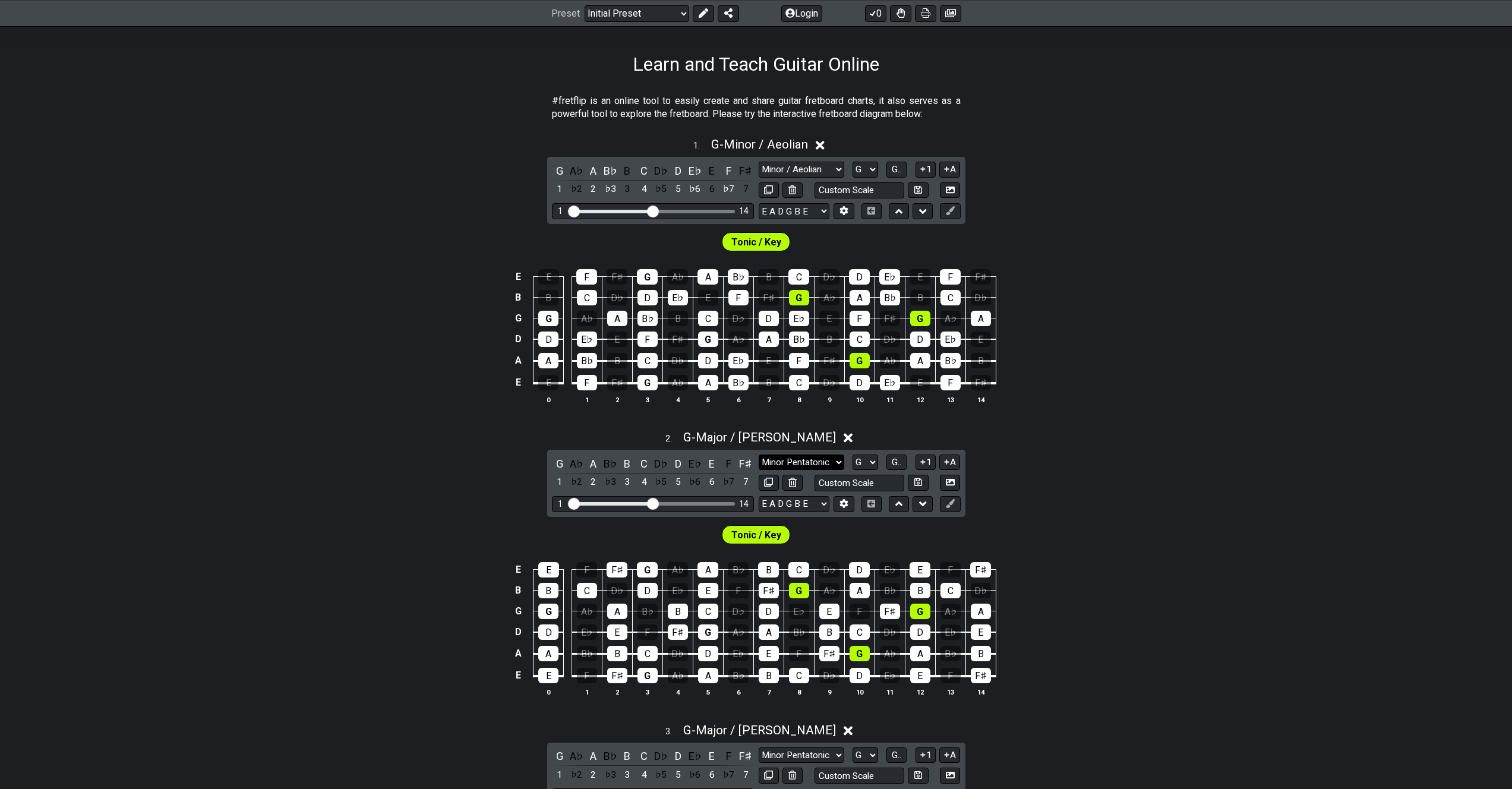
click at [826, 461] on select "Minor Pentatonic Click to edit Minor Pentatonic Major Pentatonic Minor Blues Ma…" at bounding box center [801, 462] width 85 height 16
select select "Diminished"
click at [759, 454] on select "Minor Pentatonic Click to edit Minor Pentatonic Major Pentatonic Minor Blues Ma…" at bounding box center [801, 462] width 85 height 16
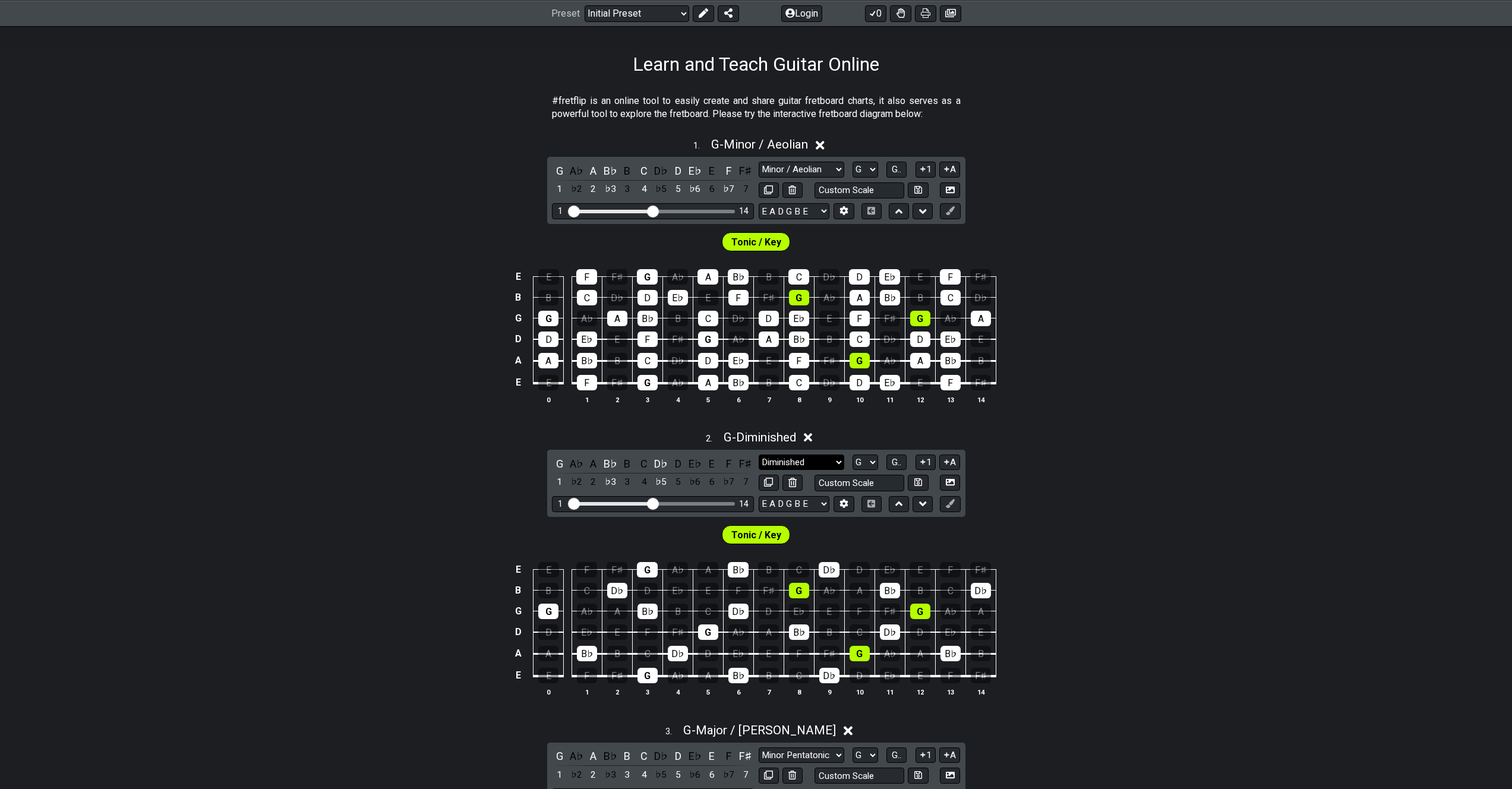
click at [826, 460] on select "Minor Pentatonic Click to edit Minor Pentatonic Major Pentatonic Minor Blues Ma…" at bounding box center [801, 462] width 85 height 16
click at [867, 459] on select "A♭ A A♯ B♭ B C C♯ D♭ D D♯ E♭ E F F♯ G♭ G G♯" at bounding box center [865, 462] width 25 height 16
select select "A"
click at [852, 454] on select "A♭ A A♯ B♭ B C C♯ D♭ D D♯ E♭ E F F♯ G♭ G G♯" at bounding box center [865, 462] width 25 height 16
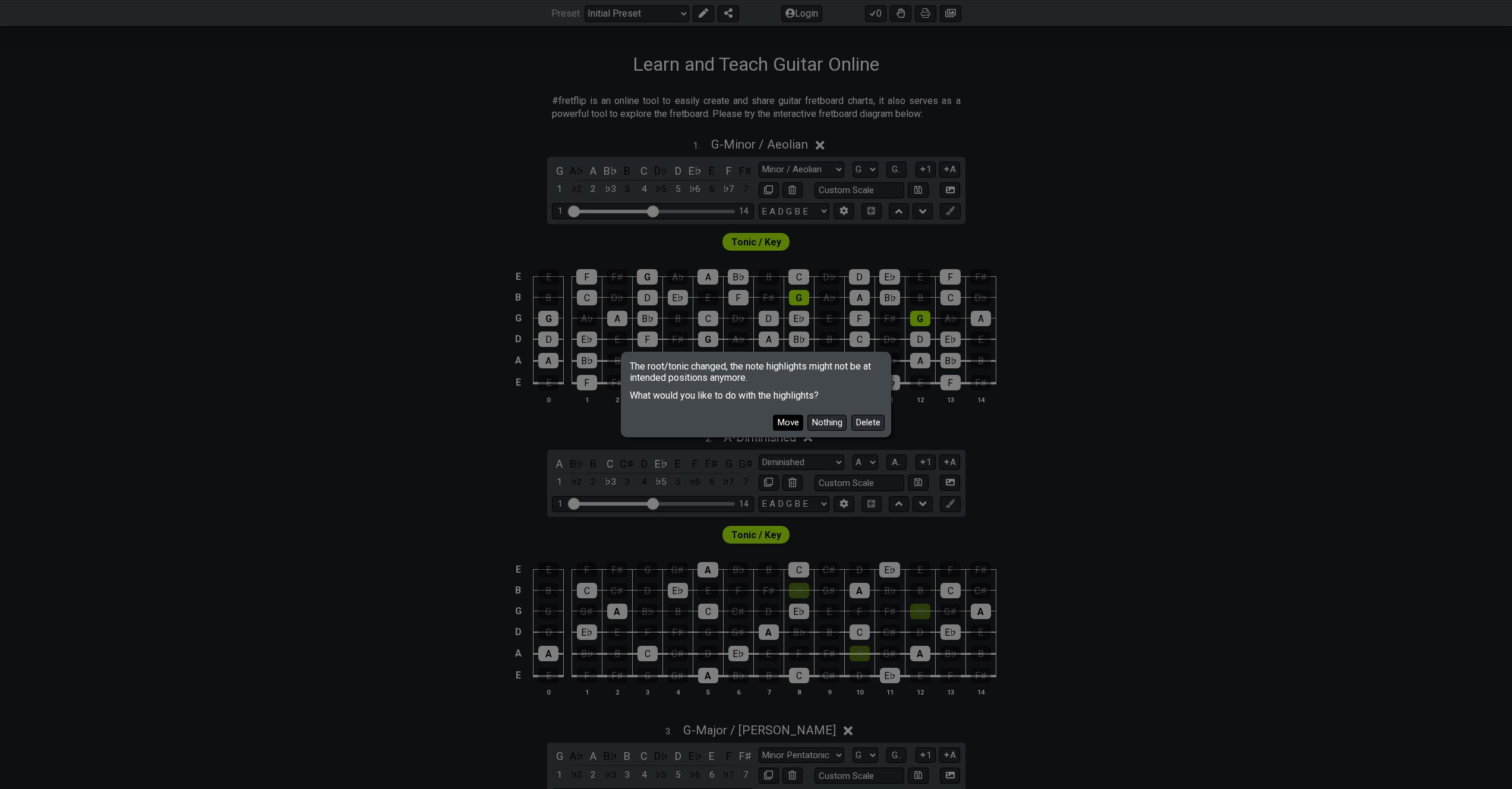
click at [786, 424] on button "Move" at bounding box center [788, 422] width 30 height 16
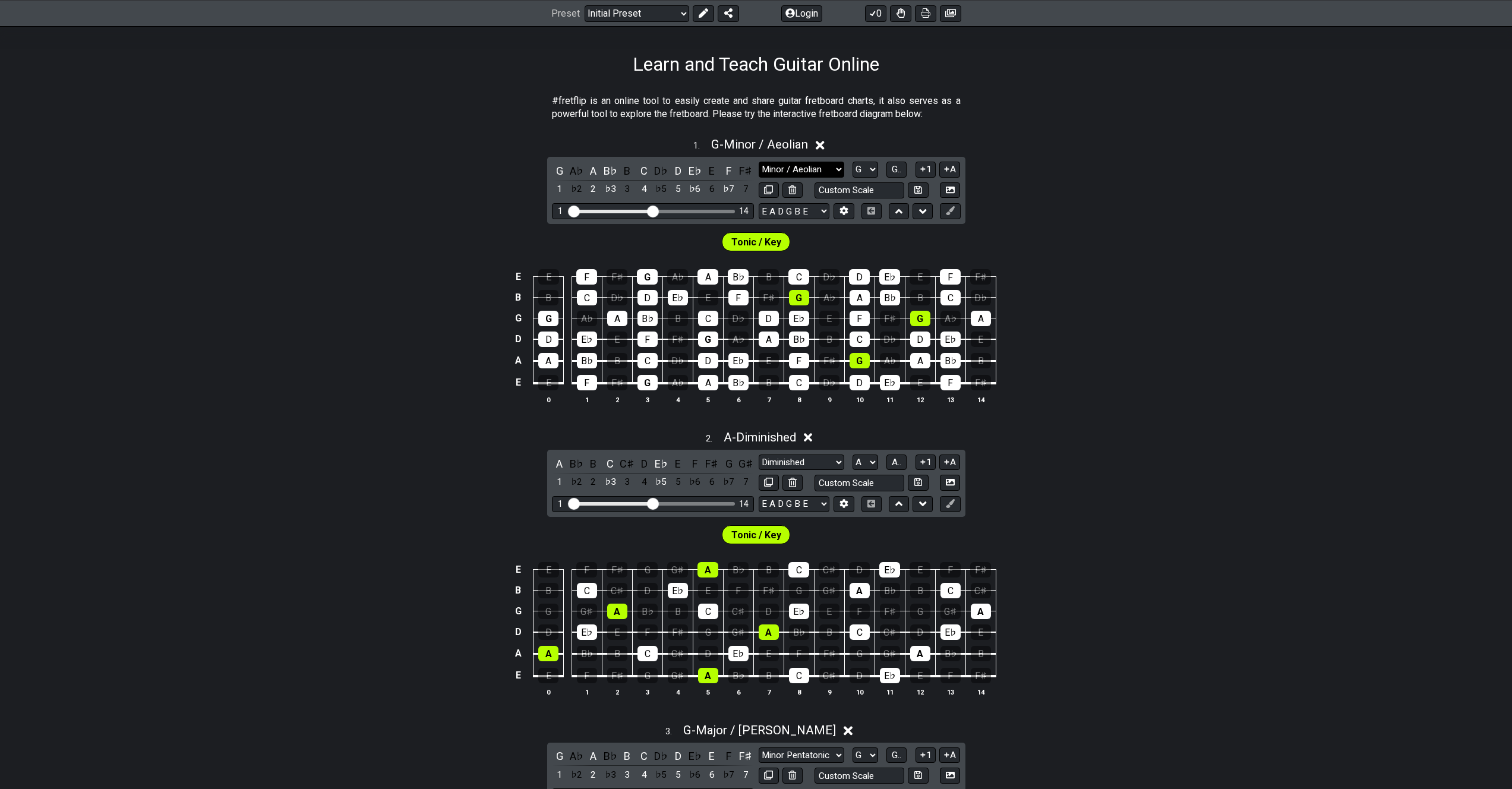
click at [828, 170] on select "Minor Pentatonic Click to edit Minor Pentatonic Major Pentatonic Minor Blues Ma…" at bounding box center [801, 169] width 85 height 16
select select "Major / [PERSON_NAME]"
click at [759, 162] on select "Minor Pentatonic Click to edit Minor Pentatonic Major Pentatonic Minor Blues Ma…" at bounding box center [801, 169] width 85 height 16
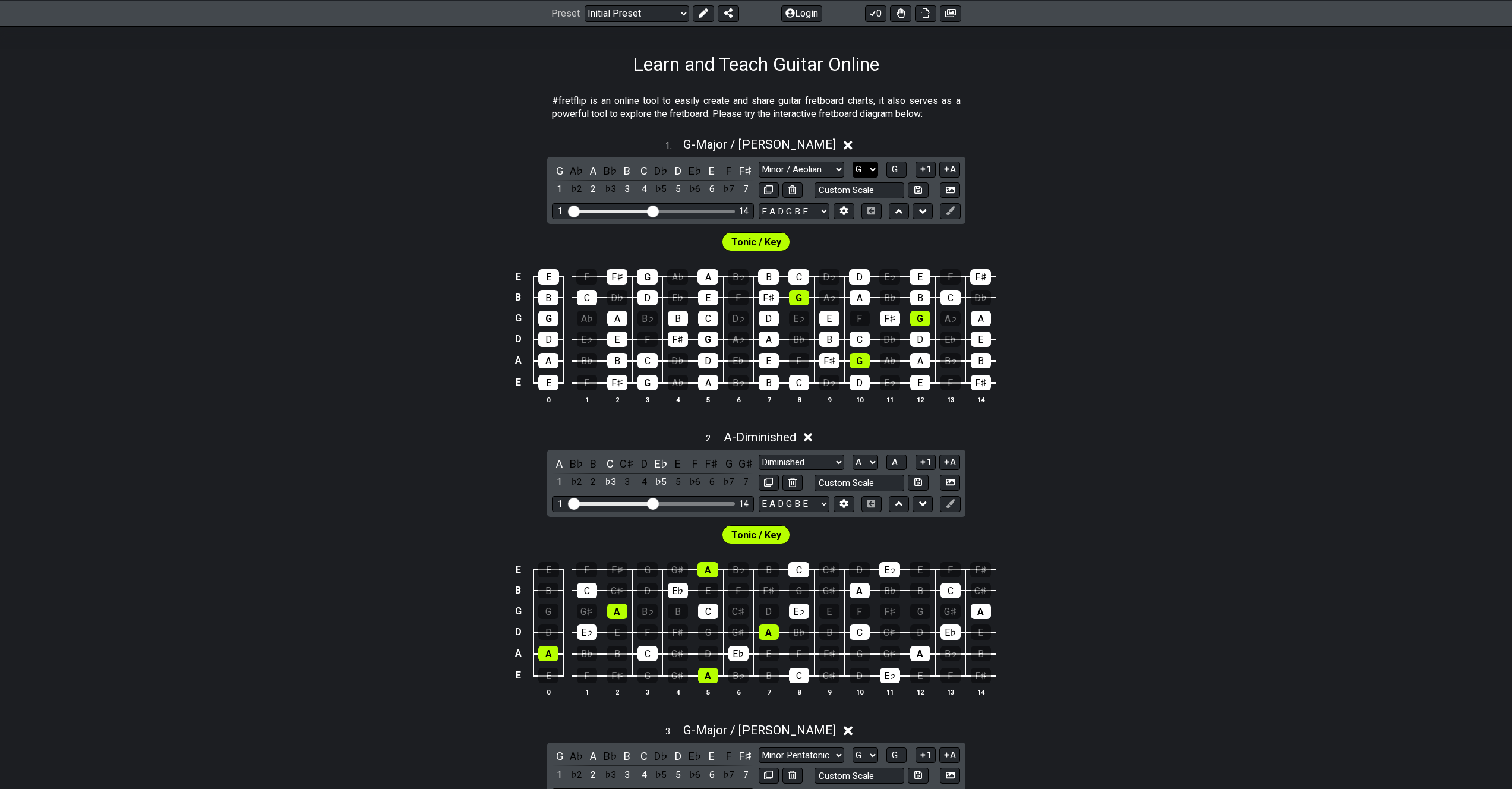
click at [856, 167] on select "A♭ A A♯ B♭ B C C♯ D♭ D D♯ E♭ E F F♯ G♭ G G♯" at bounding box center [865, 169] width 25 height 16
click at [852, 162] on select "A♭ A A♯ B♭ B C C♯ D♭ D D♯ E♭ E F F♯ G♭ G G♯" at bounding box center [865, 169] width 25 height 16
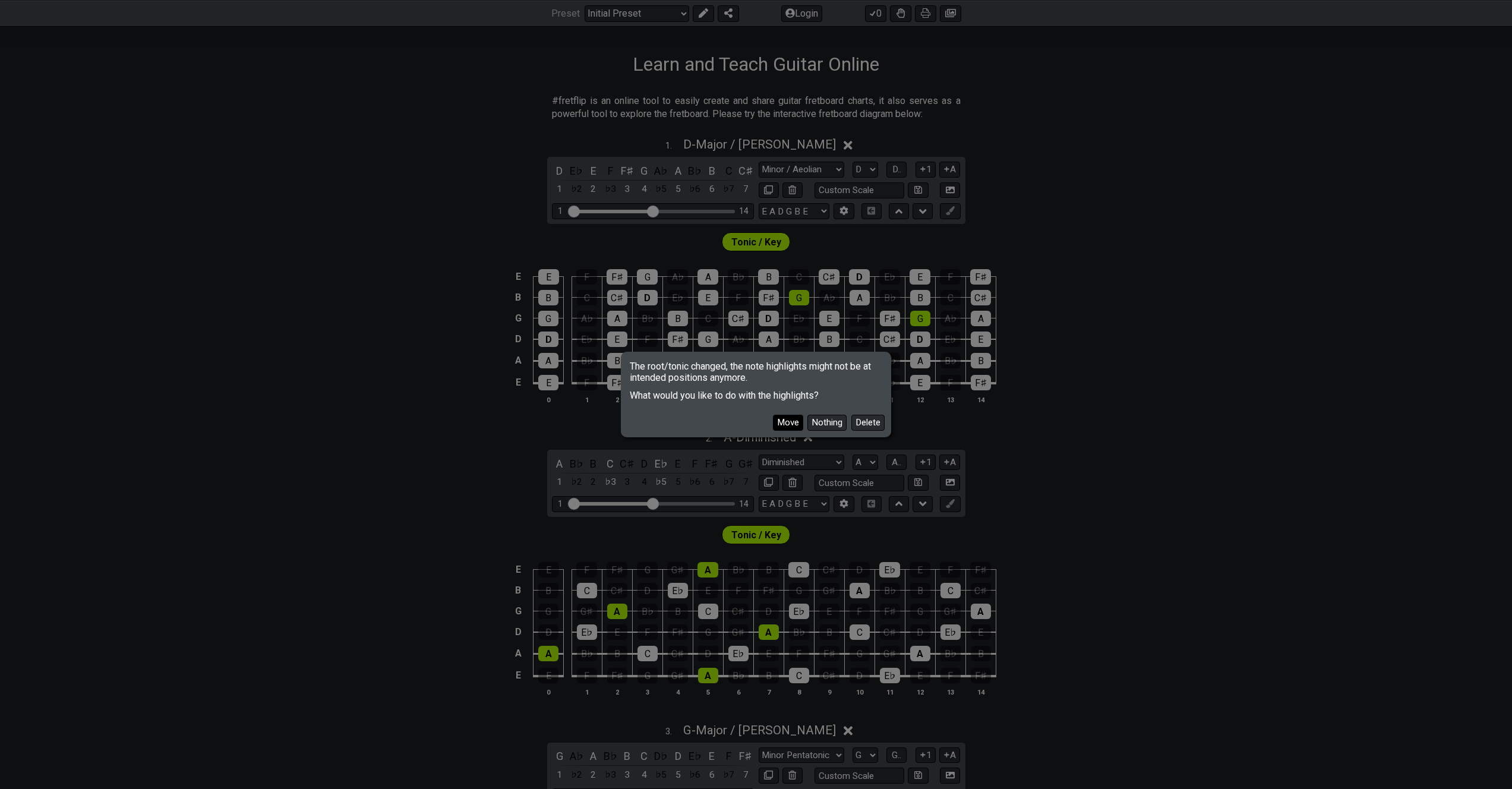
click at [783, 417] on button "Move" at bounding box center [788, 422] width 30 height 16
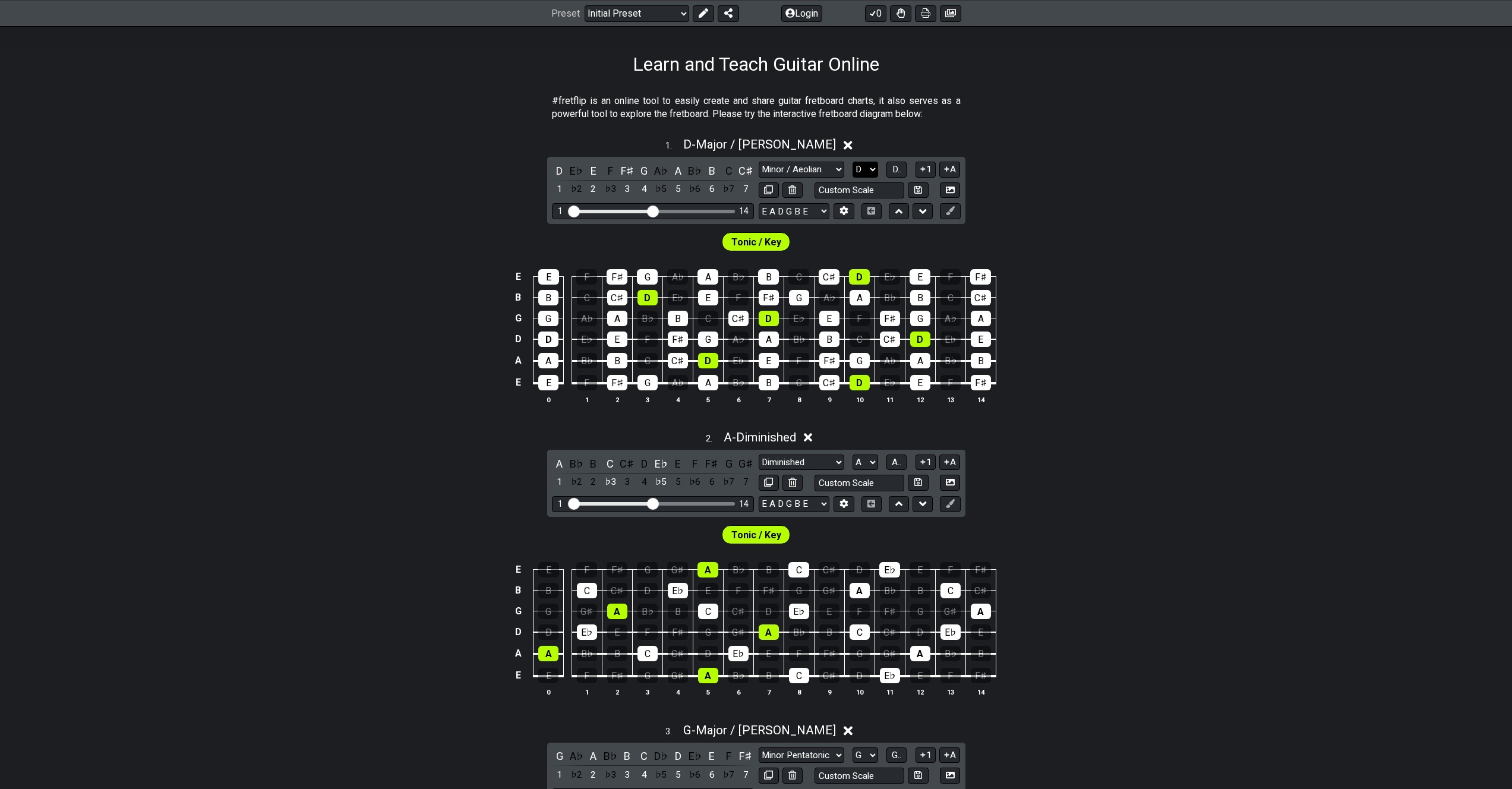
click at [878, 171] on select "A♭ A A♯ B♭ B C C♯ D♭ D D♯ E♭ E F F♯ G♭ G G♯" at bounding box center [865, 169] width 25 height 16
click at [852, 162] on select "A♭ A A♯ B♭ B C C♯ D♭ D D♯ E♭ E F F♯ G♭ G G♯" at bounding box center [865, 169] width 25 height 16
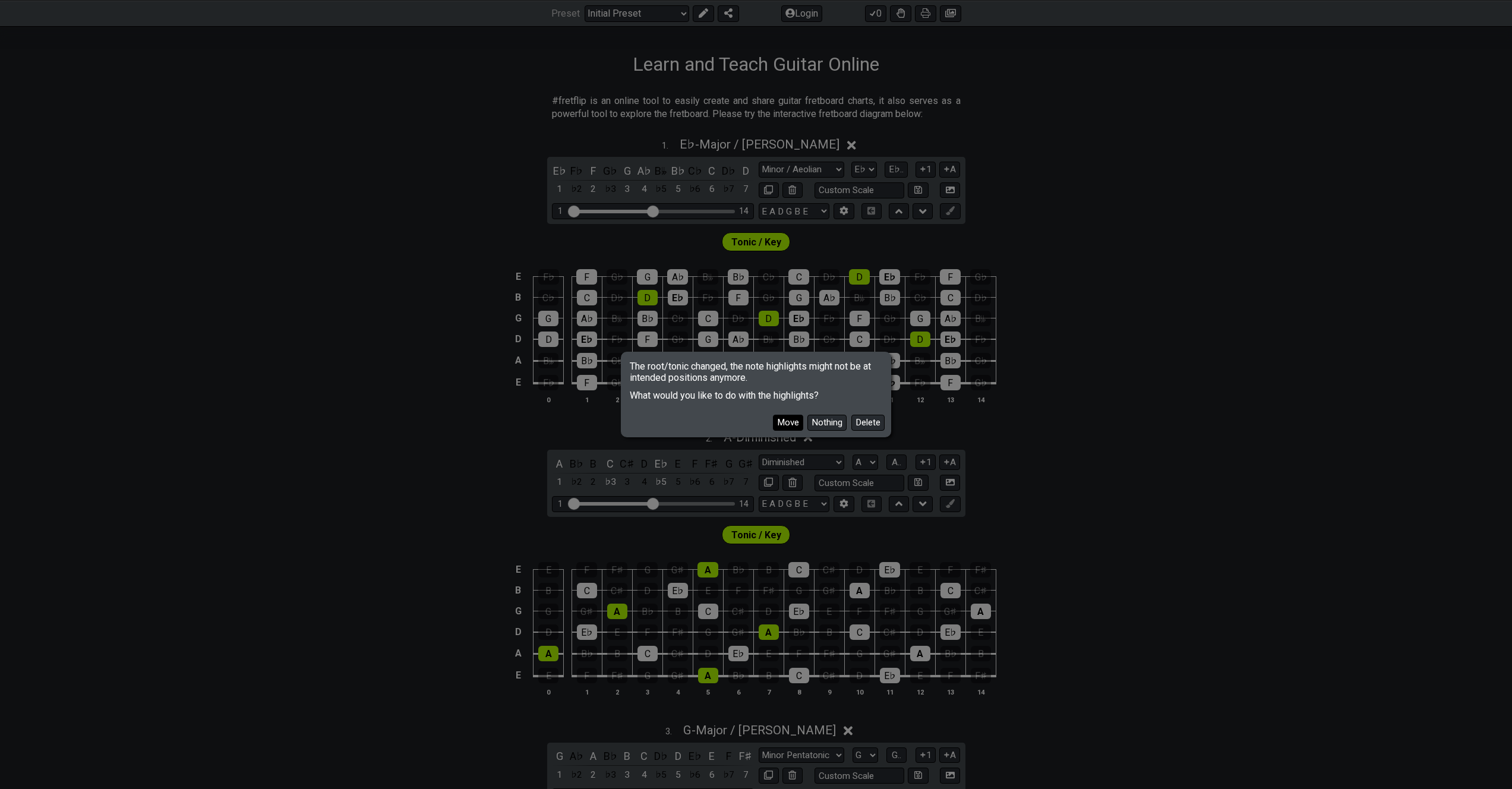
click at [789, 426] on button "Move" at bounding box center [788, 422] width 30 height 16
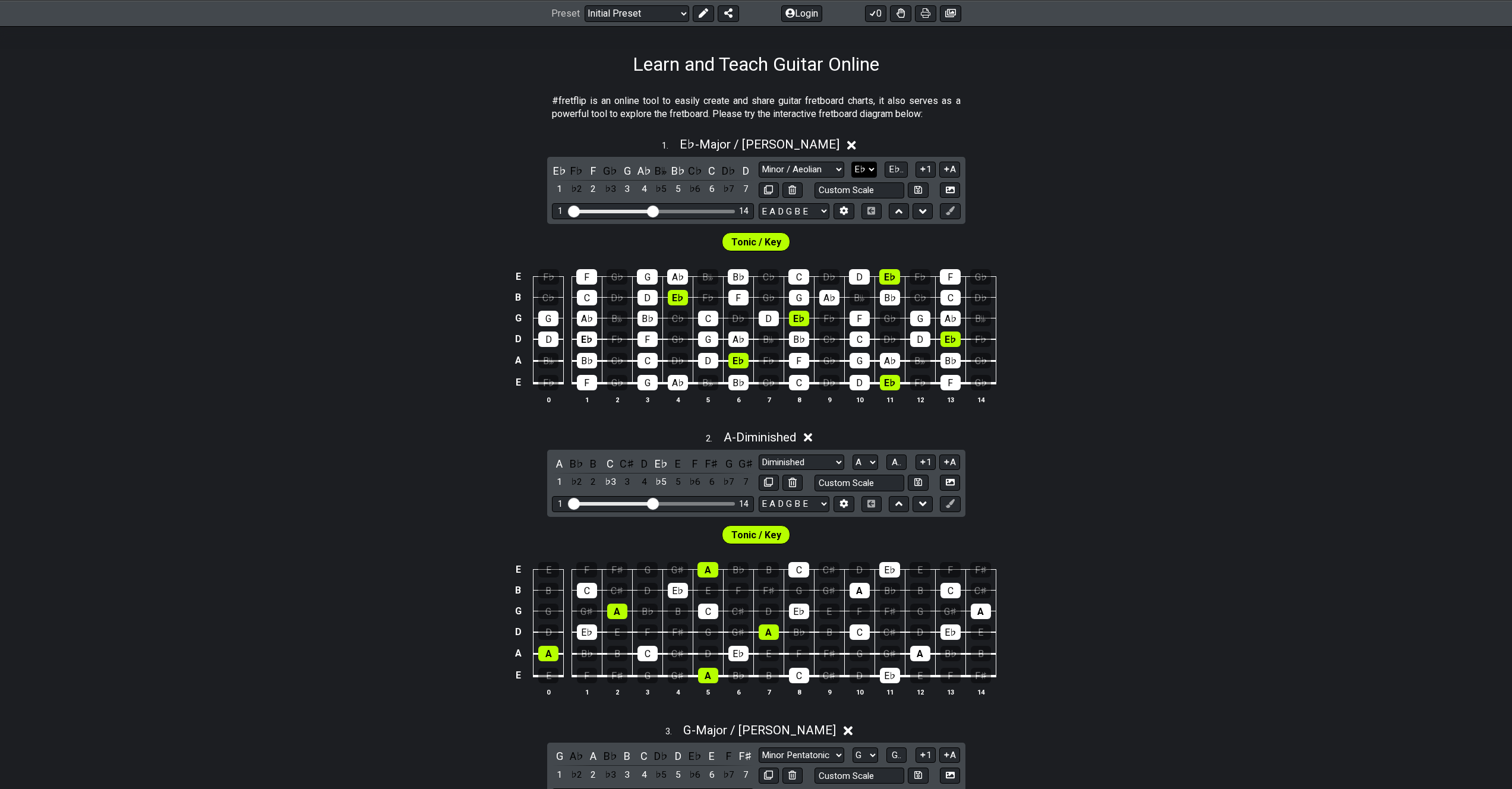
click at [868, 168] on select "A♭ A A♯ B♭ B C C♯ D♭ D D♯ E♭ E F F♯ G♭ G G♯" at bounding box center [864, 169] width 25 height 16
select select "G"
click at [852, 162] on select "A♭ A A♯ B♭ B C C♯ D♭ D D♯ E♭ E F F♯ G♭ G G♯" at bounding box center [864, 169] width 25 height 16
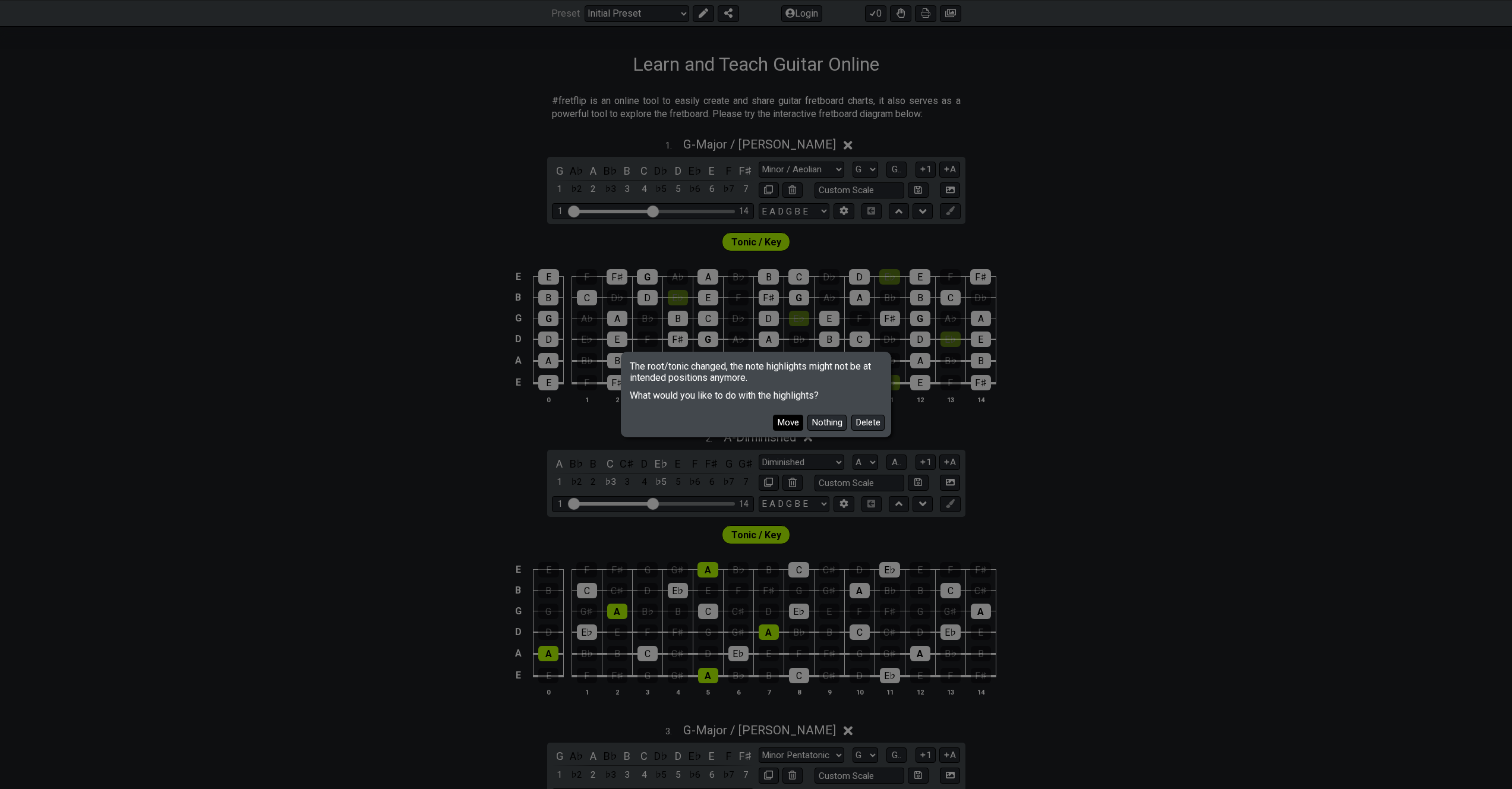
click at [792, 417] on button "Move" at bounding box center [788, 422] width 30 height 16
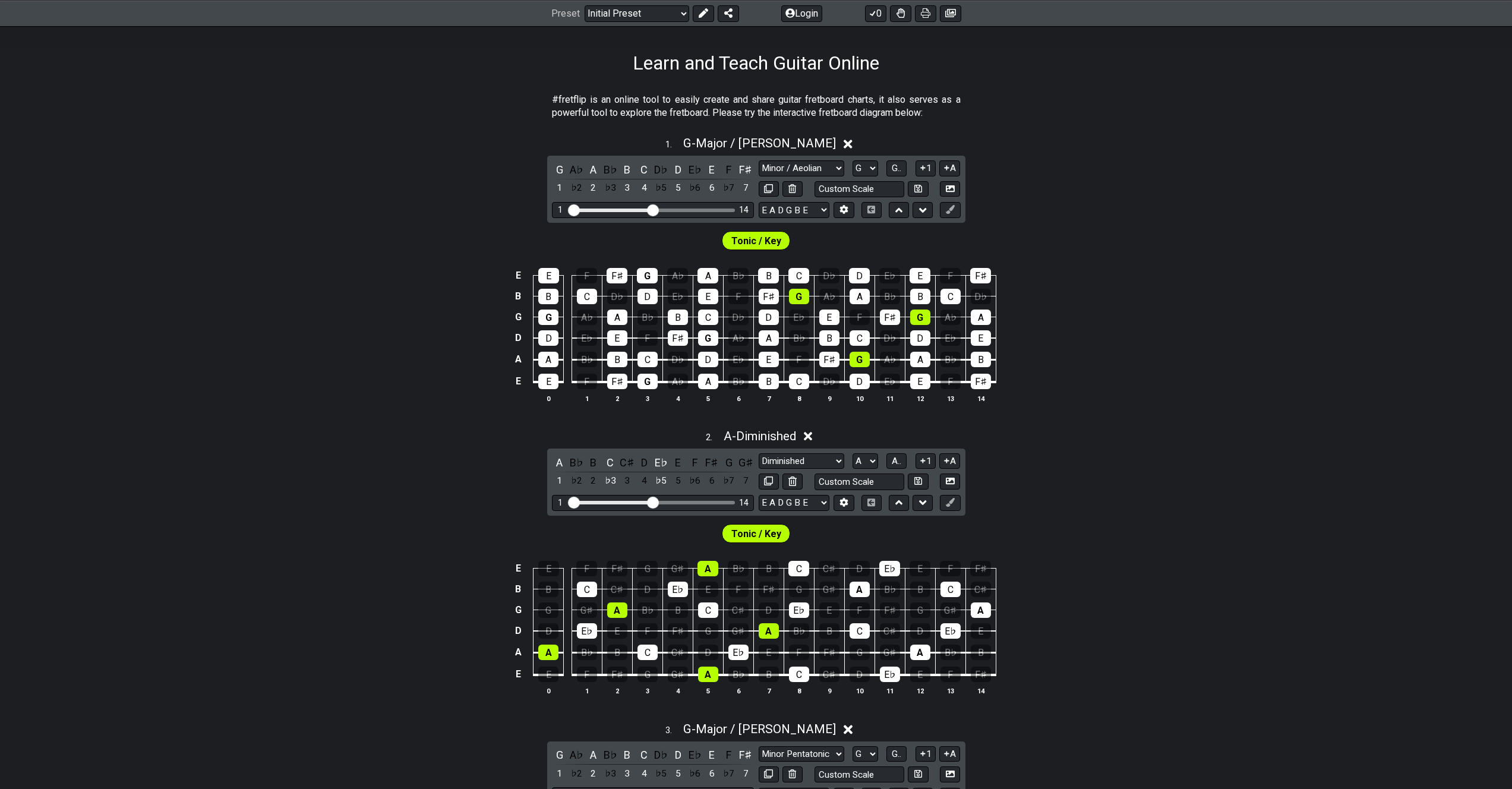
scroll to position [177, 0]
click at [824, 462] on select "Minor Pentatonic Click to edit Minor Pentatonic Major Pentatonic Minor Blues Ma…" at bounding box center [801, 460] width 85 height 16
select select "Minor / Aeolian"
click at [759, 452] on select "Minor Pentatonic Click to edit Minor Pentatonic Major Pentatonic Minor Blues Ma…" at bounding box center [801, 460] width 85 height 16
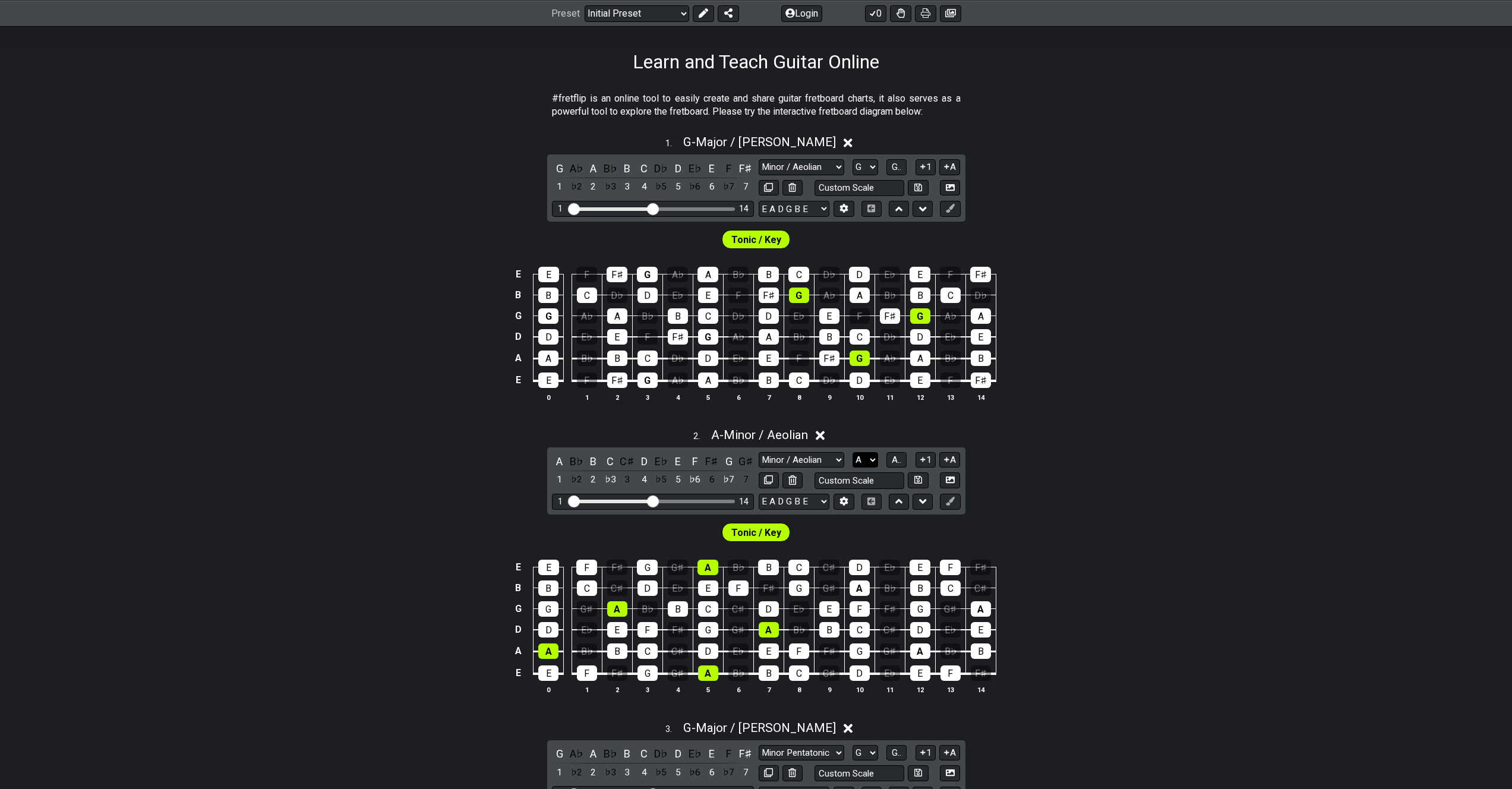
click at [868, 456] on select "A♭ A A♯ B♭ B C C♯ D♭ D D♯ E♭ E F F♯ G♭ G G♯" at bounding box center [865, 460] width 25 height 16
select select "G"
click at [852, 452] on select "A♭ A A♯ B♭ B C C♯ D♭ D D♯ E♭ E F F♯ G♭ G G♯" at bounding box center [865, 460] width 25 height 16
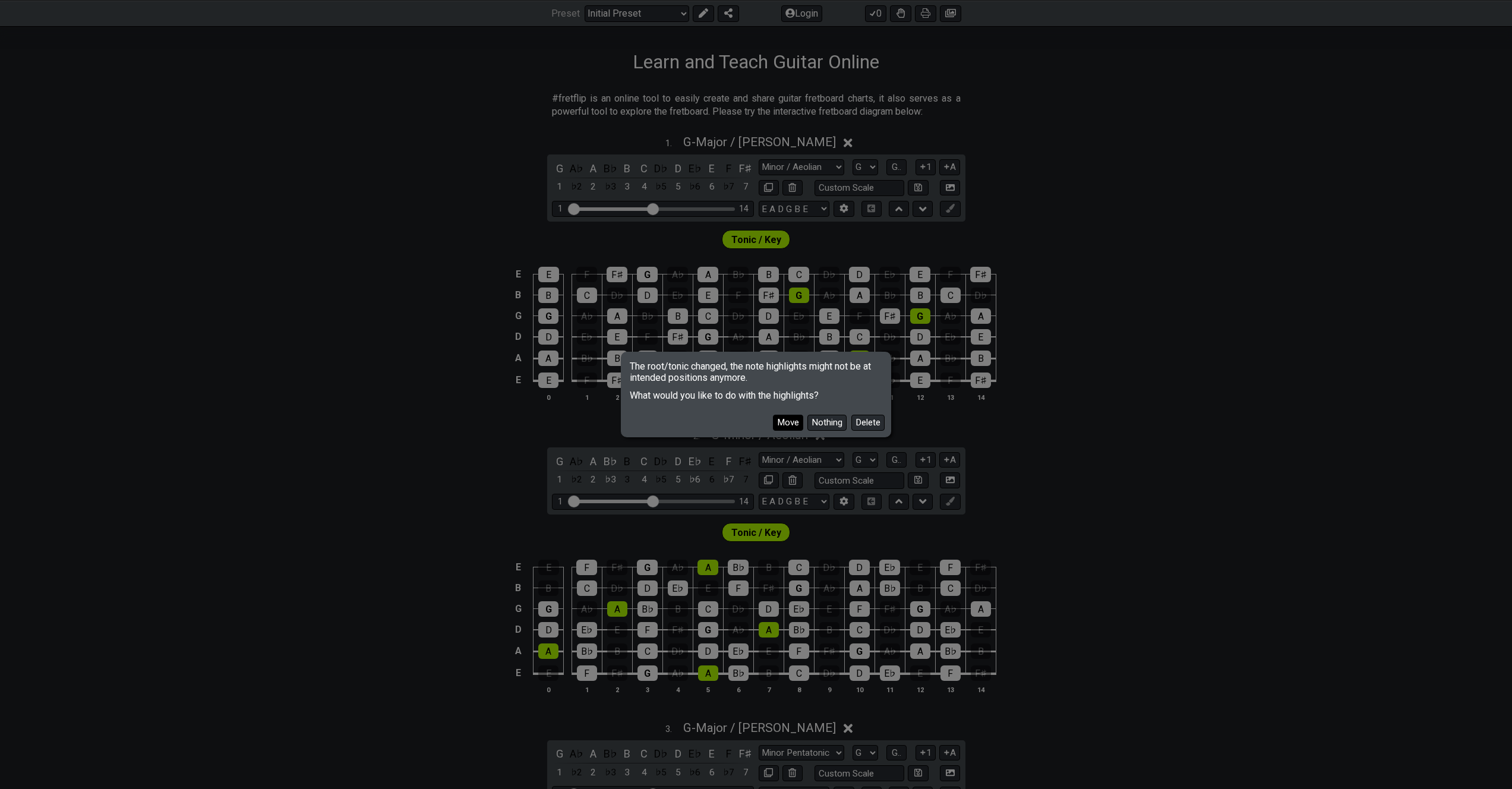
click at [792, 422] on button "Move" at bounding box center [788, 422] width 30 height 16
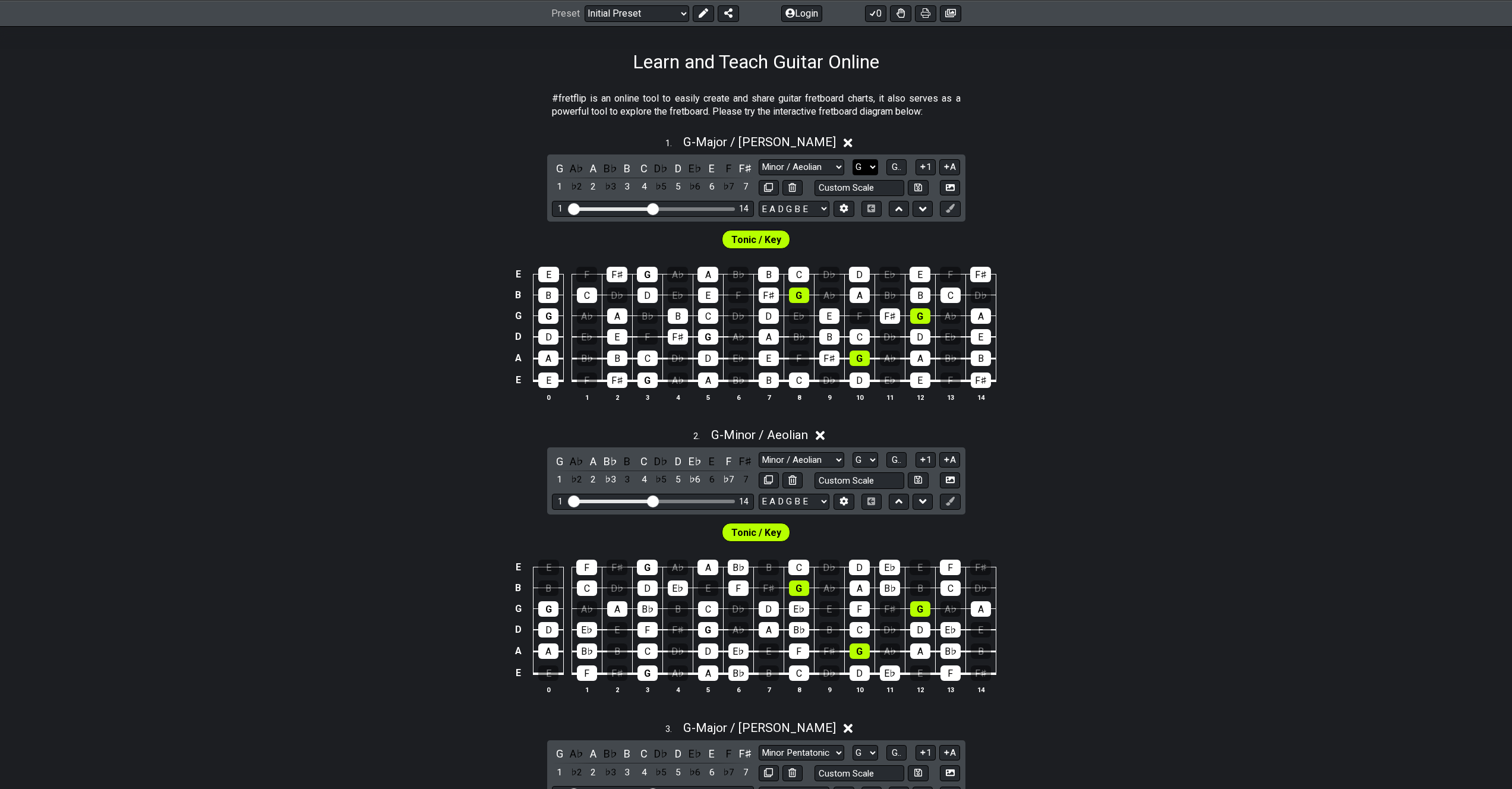
click at [869, 173] on select "A♭ A A♯ B♭ B C C♯ D♭ D D♯ E♭ E F F♯ G♭ G G♯" at bounding box center [865, 167] width 25 height 16
select select "D"
click at [852, 159] on select "A♭ A A♯ B♭ B C C♯ D♭ D D♯ E♭ E F F♯ G♭ G G♯" at bounding box center [865, 167] width 25 height 16
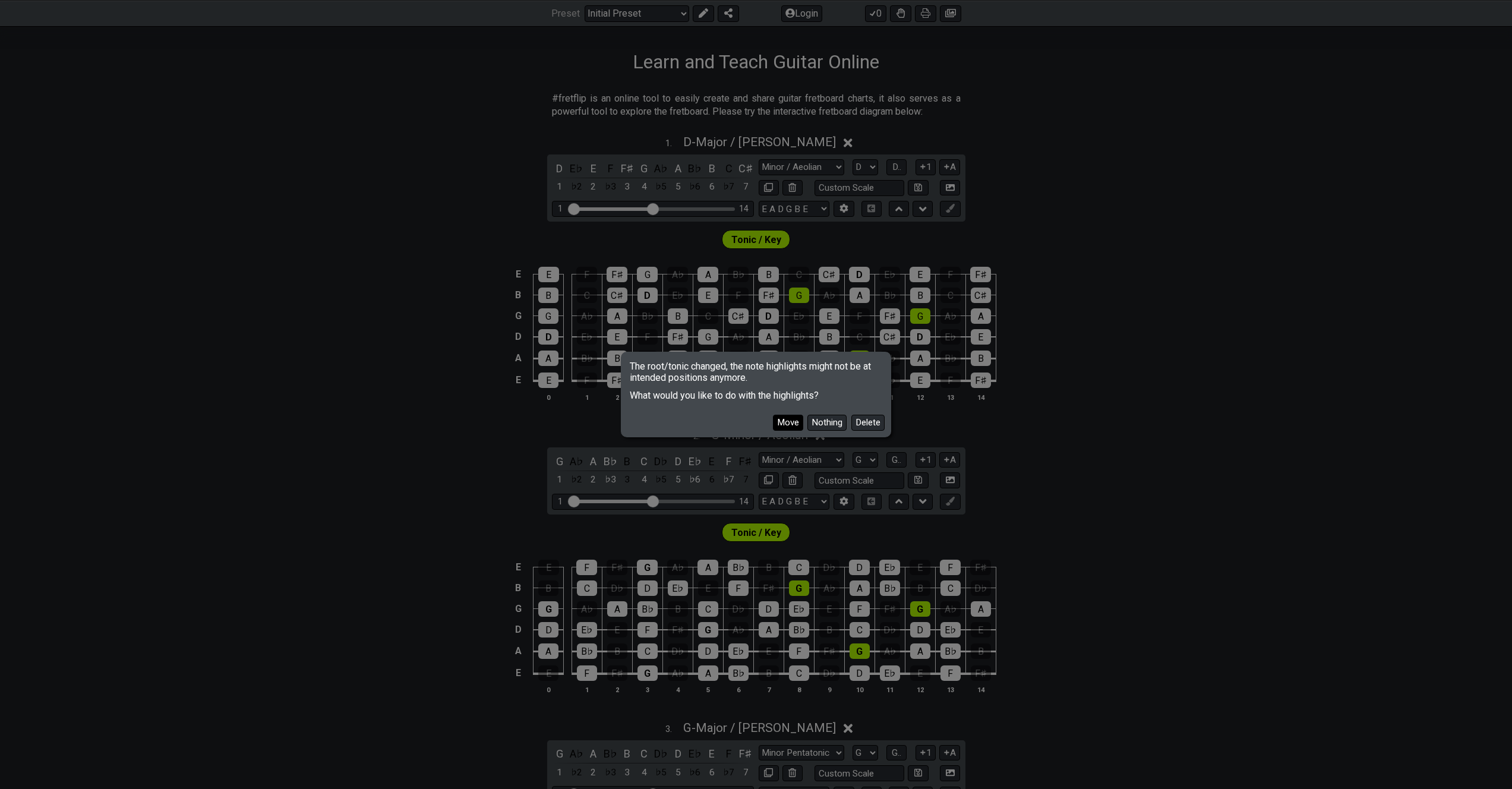
click at [798, 423] on button "Move" at bounding box center [788, 422] width 30 height 16
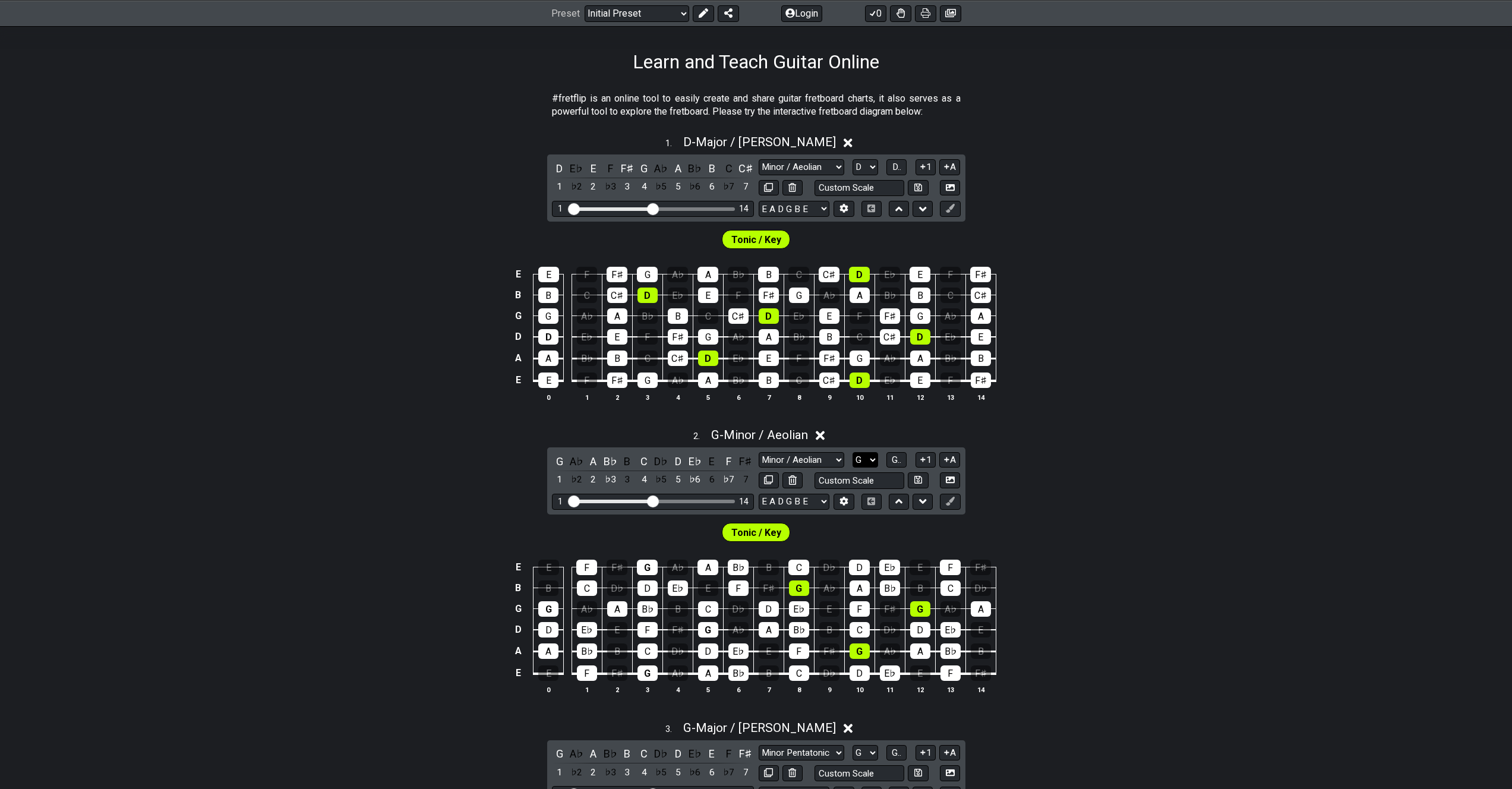
click at [872, 461] on select "A♭ A A♯ B♭ B C C♯ D♭ D D♯ E♭ E F F♯ G♭ G G♯" at bounding box center [865, 460] width 25 height 16
select select "D"
click at [852, 452] on select "A♭ A A♯ B♭ B C C♯ D♭ D D♯ E♭ E F F♯ G♭ G G♯" at bounding box center [865, 460] width 25 height 16
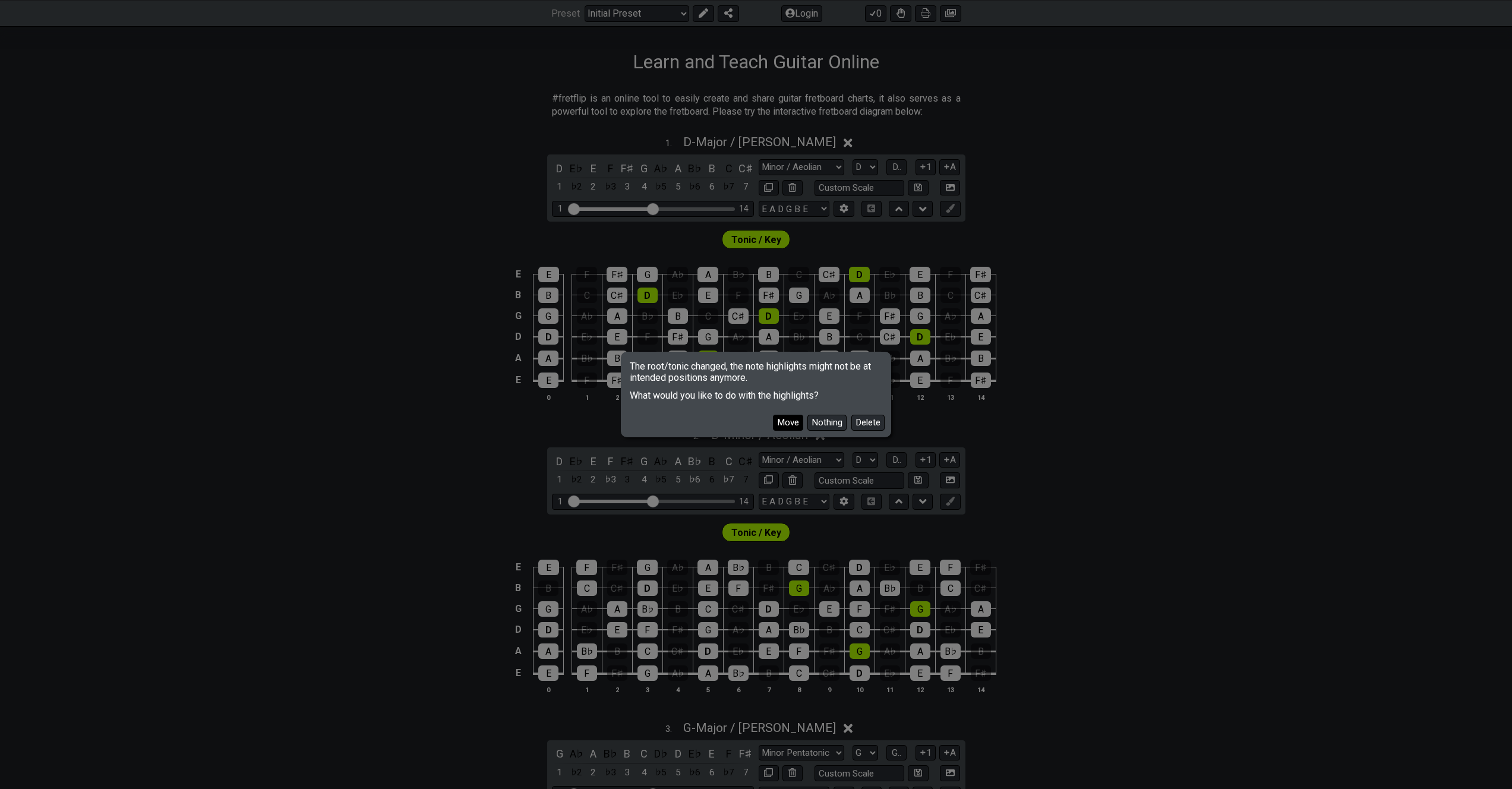
click at [791, 427] on button "Move" at bounding box center [788, 422] width 30 height 16
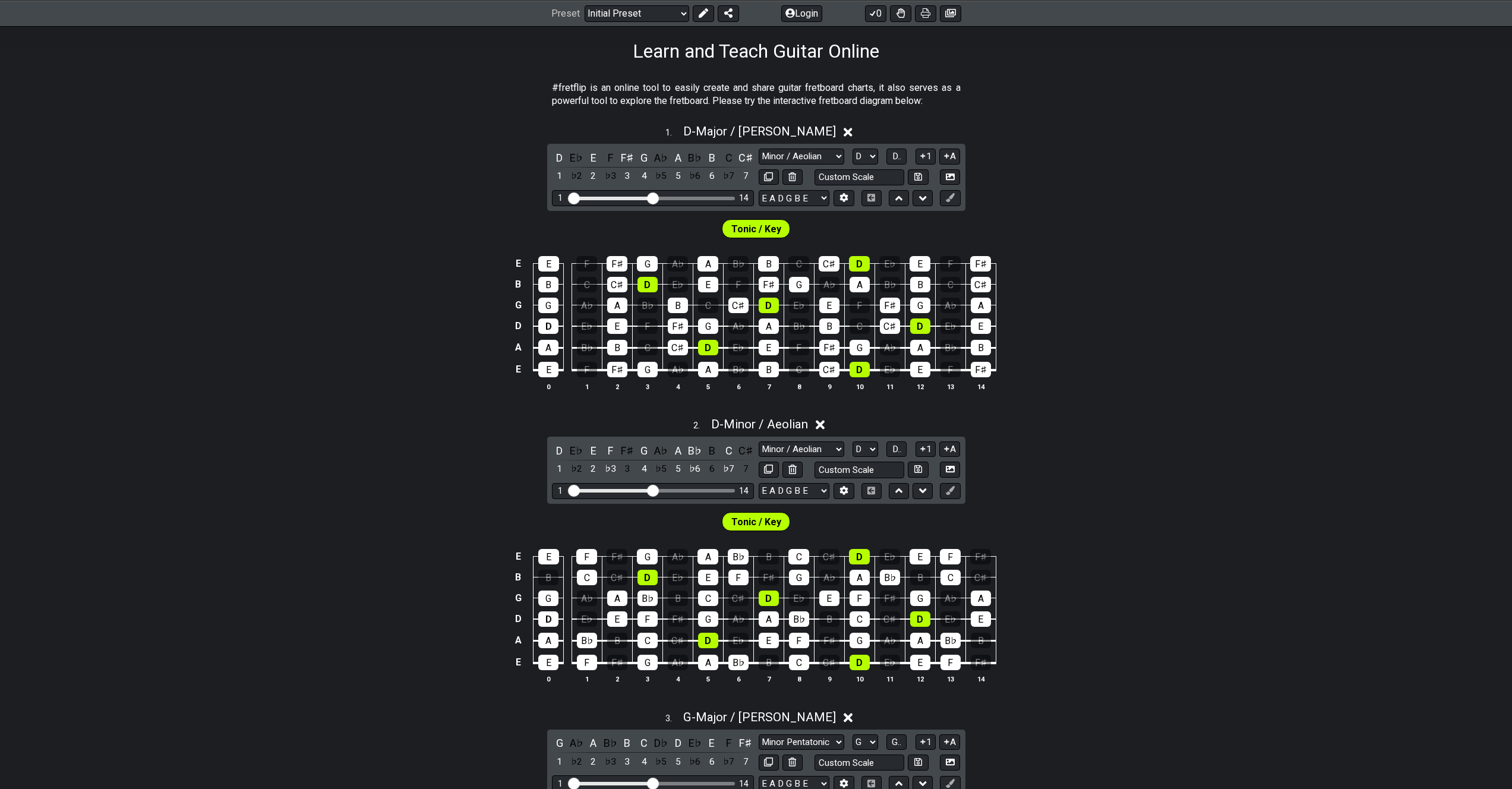
scroll to position [194, 0]
